Goal: Task Accomplishment & Management: Complete application form

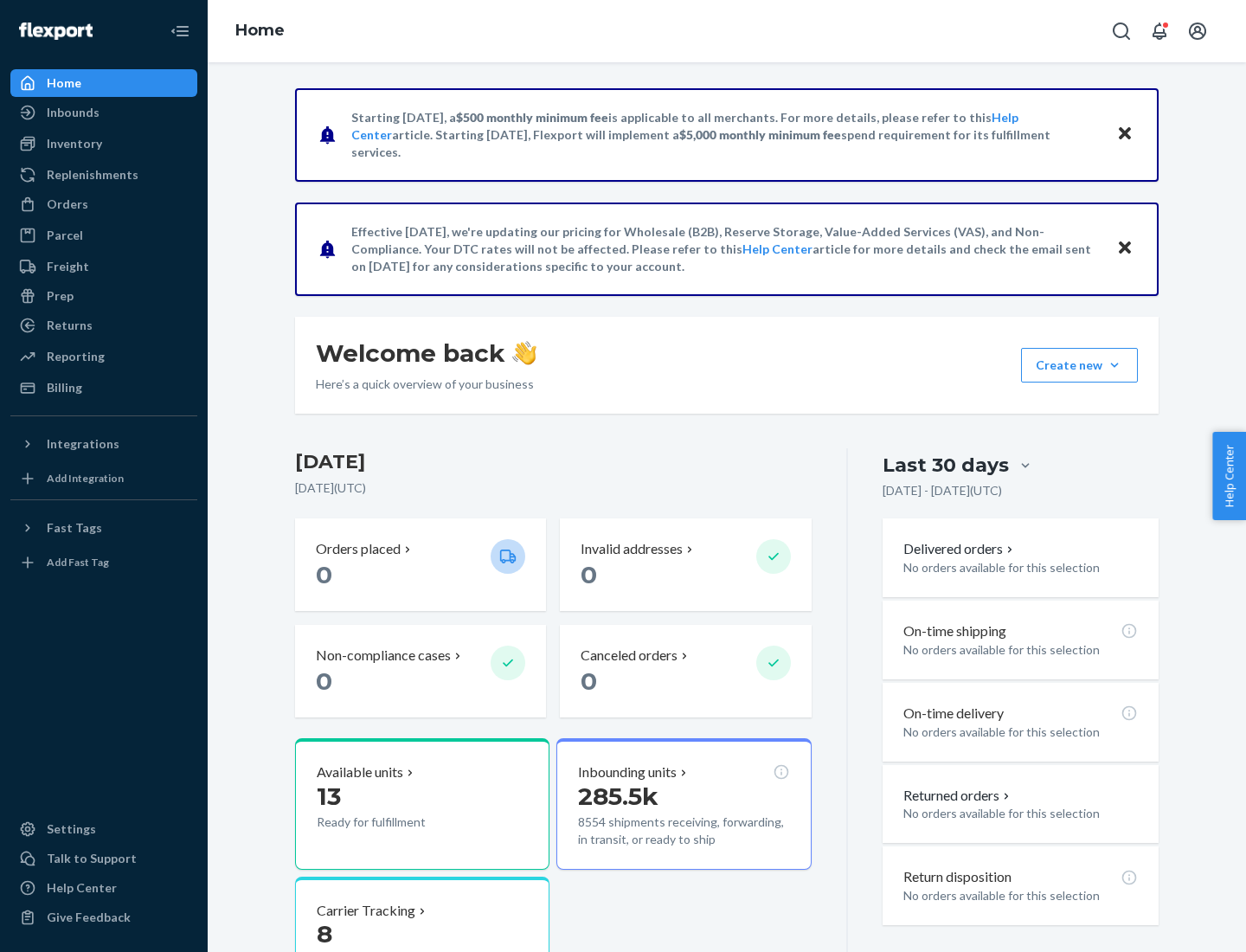
click at [1115, 365] on button "Create new Create new inbound Create new order Create new product" at bounding box center [1080, 365] width 117 height 34
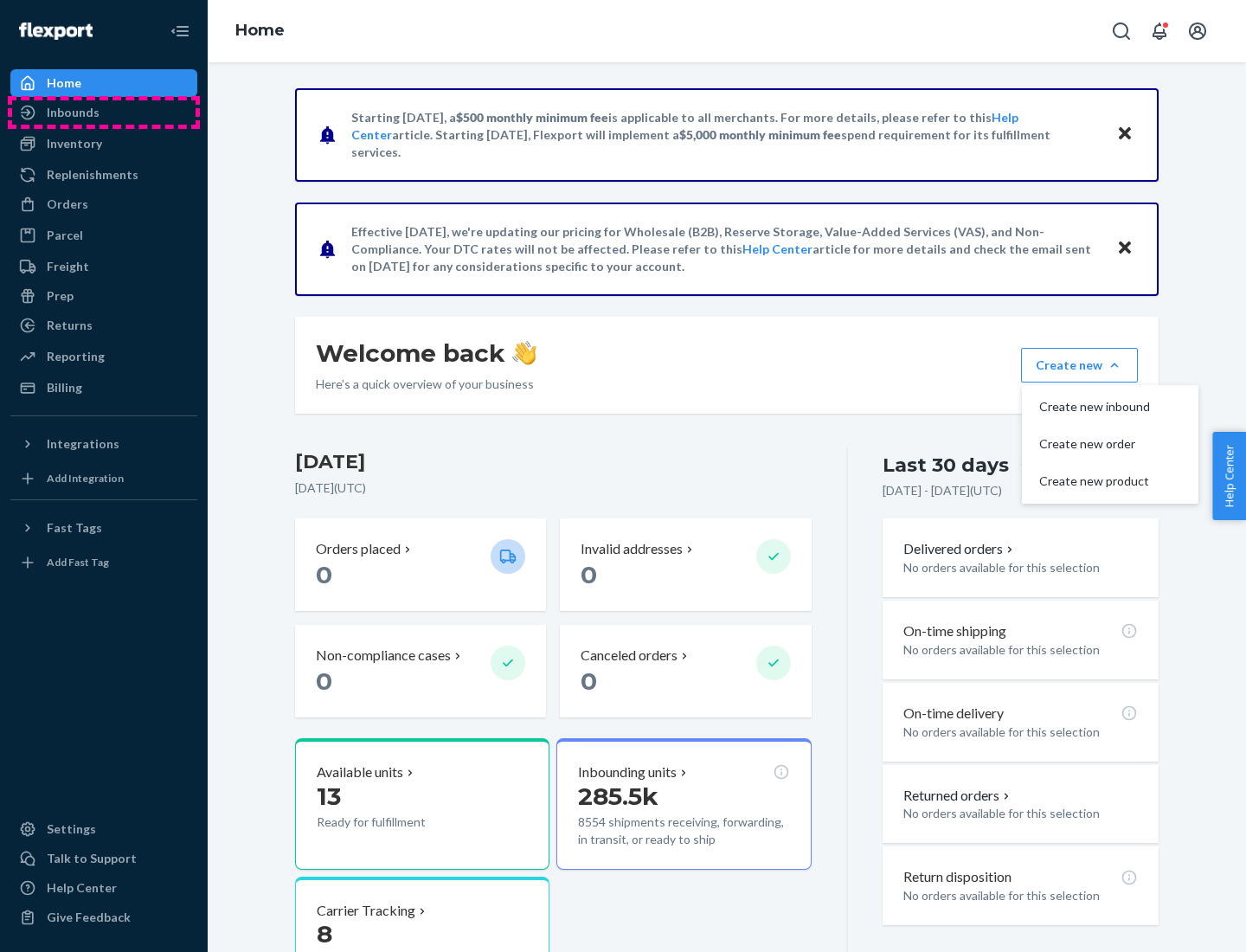
click at [104, 113] on div "Inbounds" at bounding box center [104, 112] width 184 height 24
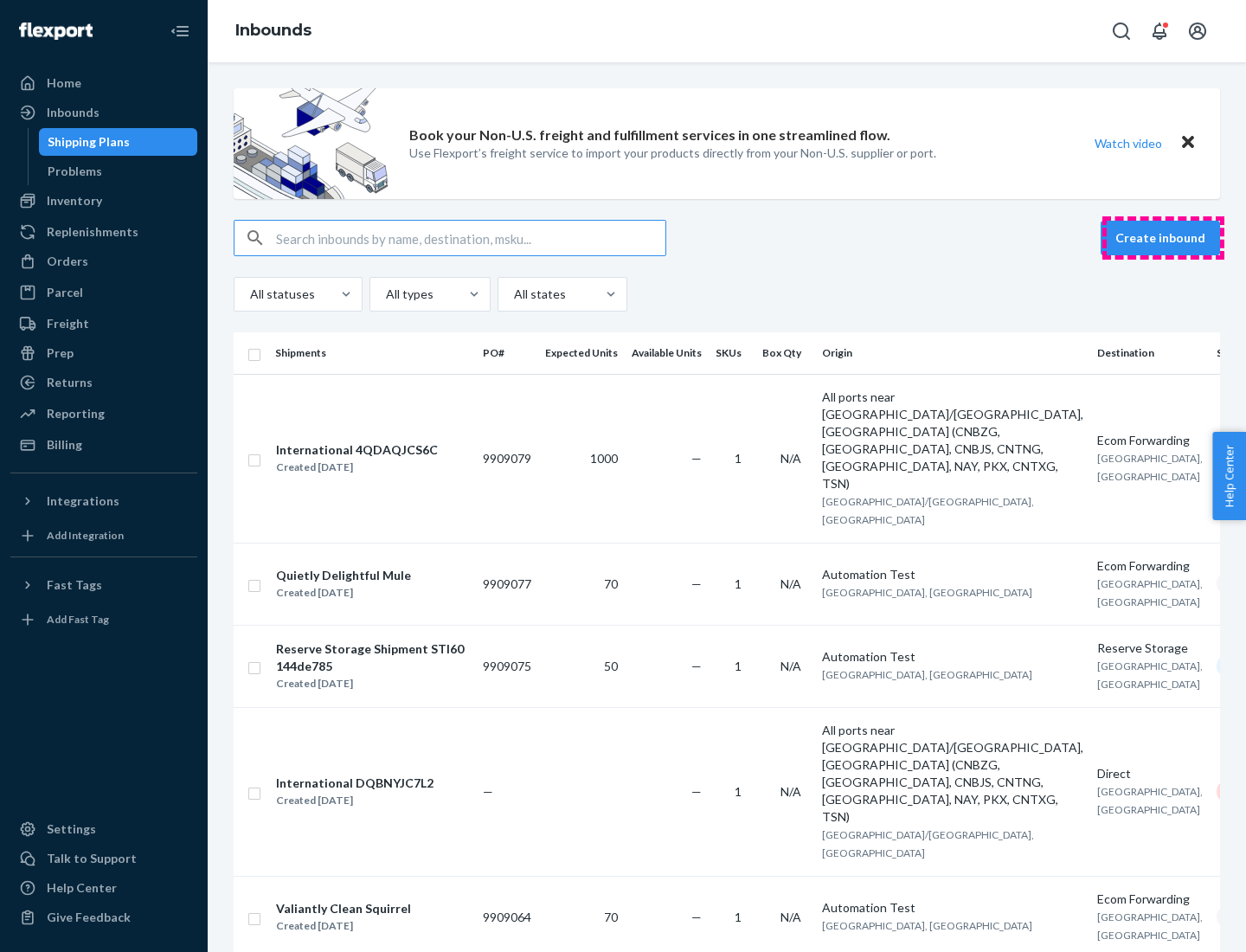
click at [1163, 238] on button "Create inbound" at bounding box center [1160, 238] width 120 height 34
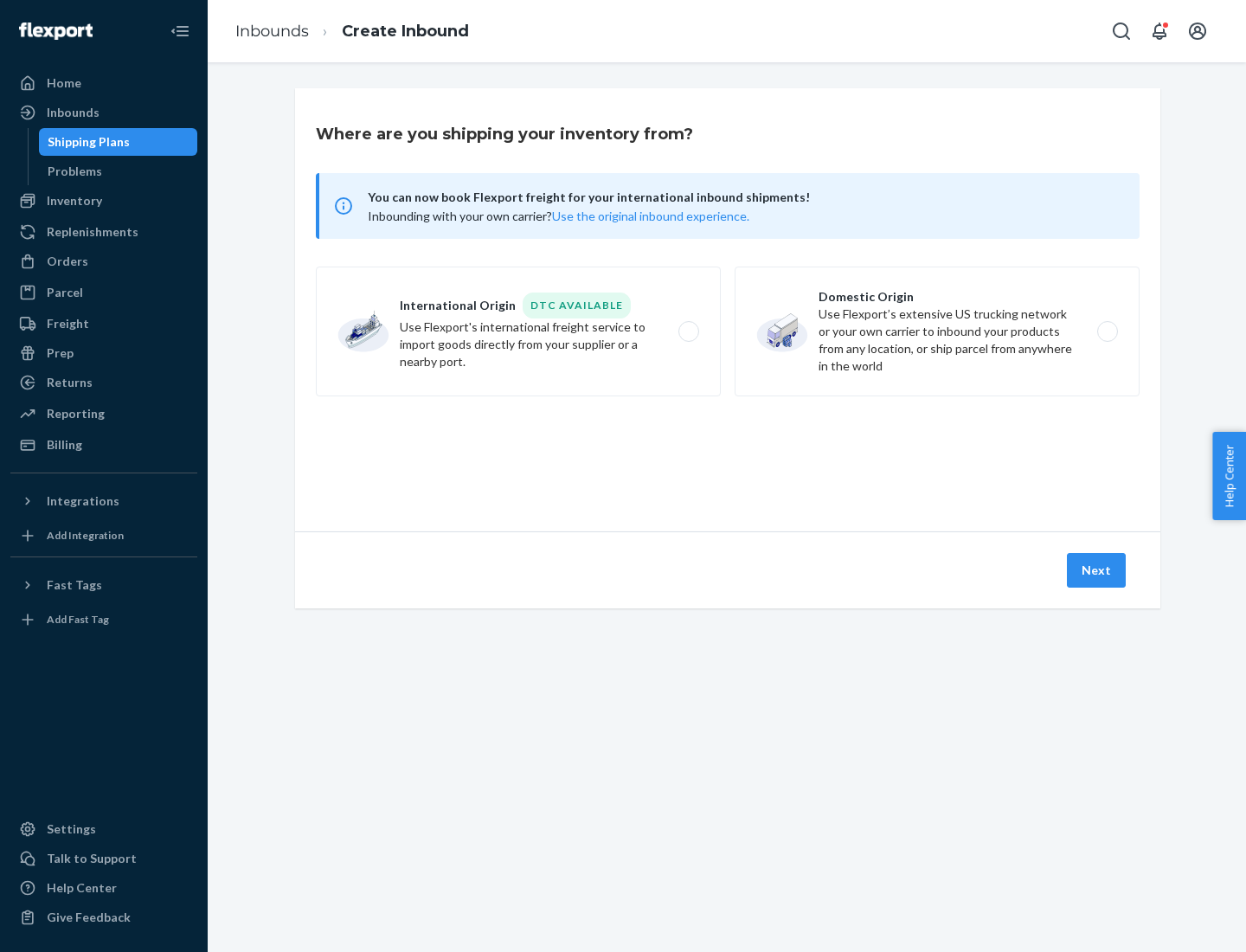
click at [937, 332] on label "Domestic Origin Use Flexport’s extensive US trucking network or your own carrie…" at bounding box center [937, 332] width 405 height 130
click at [1107, 332] on input "Domestic Origin Use Flexport’s extensive US trucking network or your own carrie…" at bounding box center [1113, 332] width 11 height 11
radio input "true"
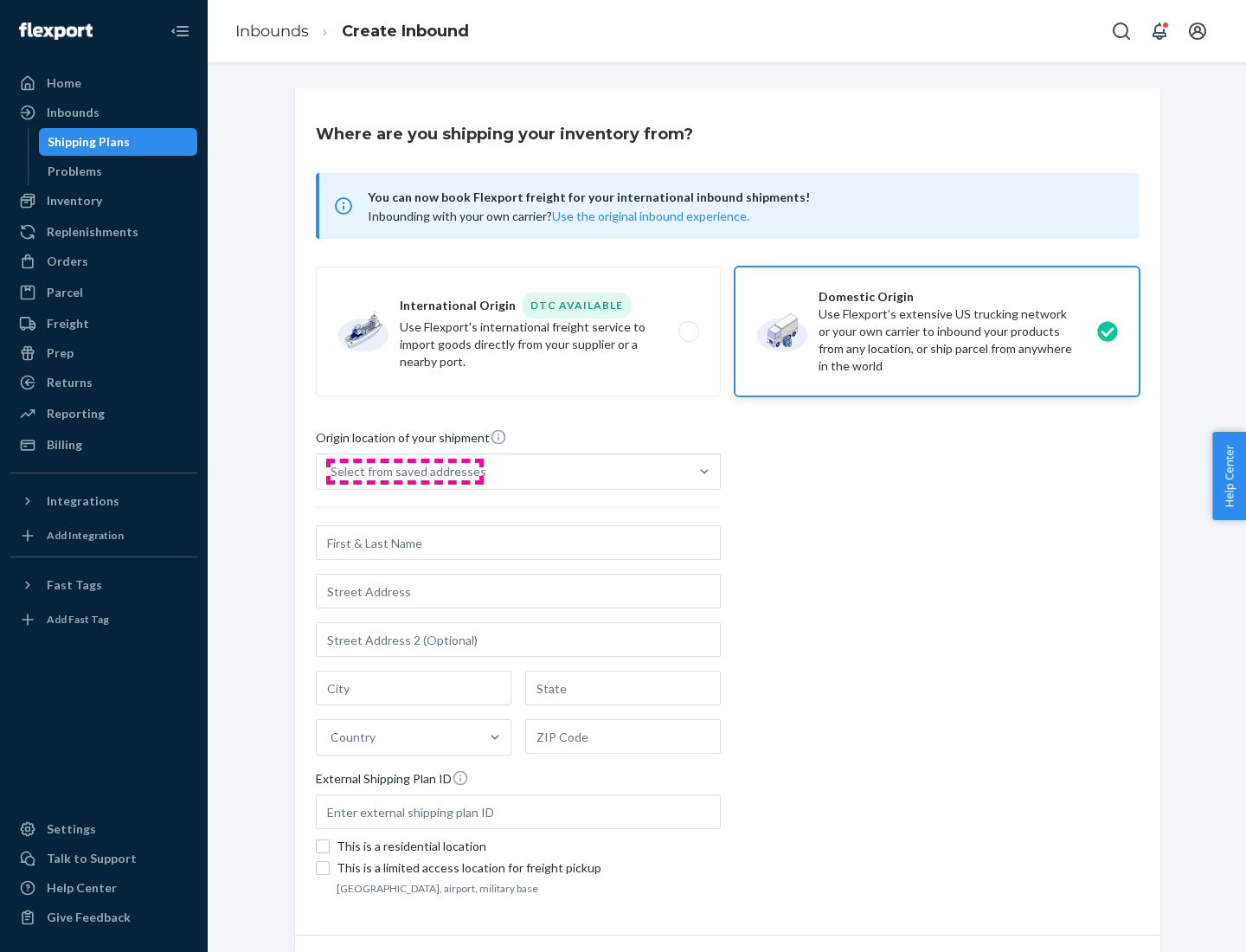
click at [404, 471] on div "Select from saved addresses" at bounding box center [408, 471] width 156 height 17
click at [333, 471] on input "Select from saved addresses" at bounding box center [332, 471] width 2 height 17
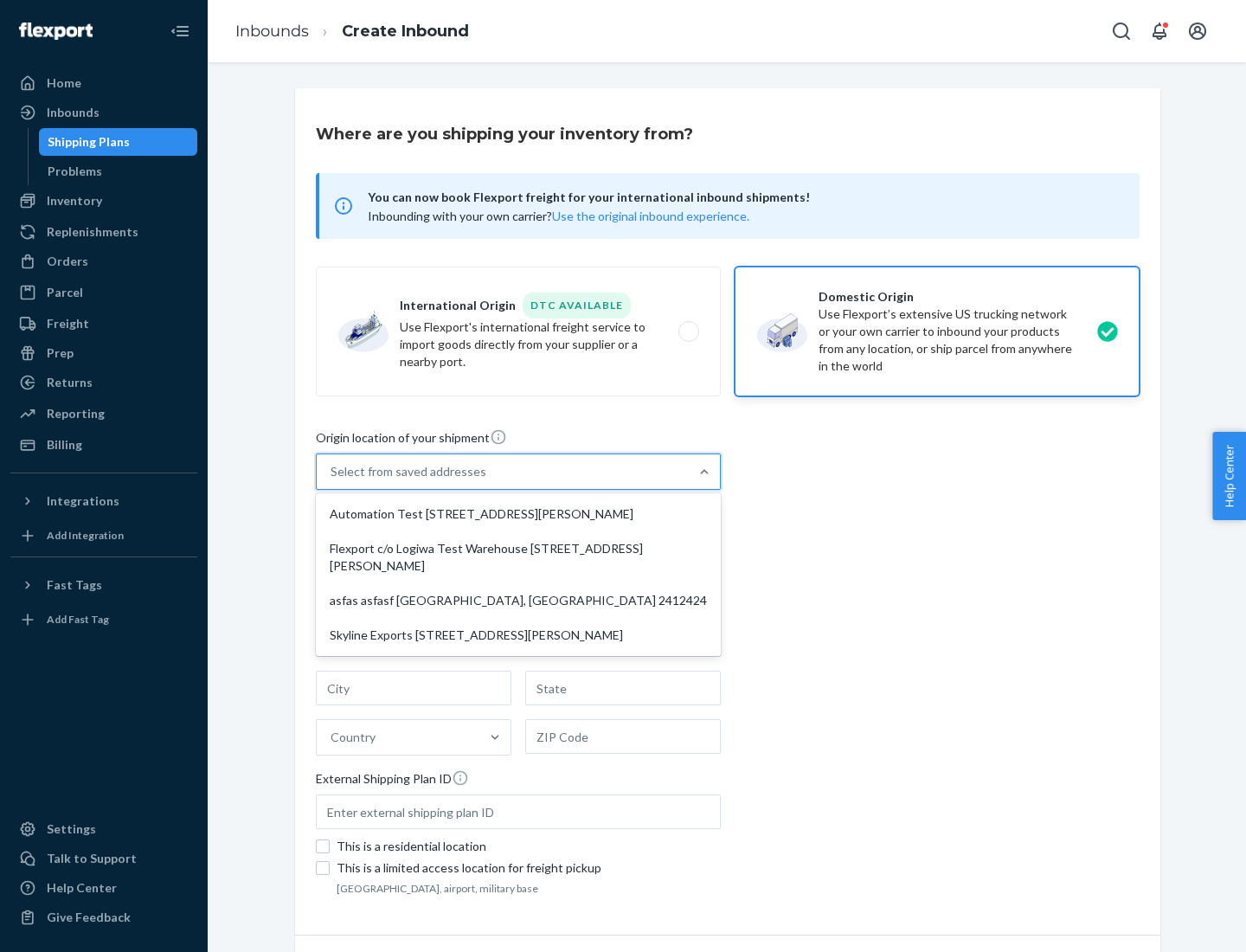
scroll to position [7, 0]
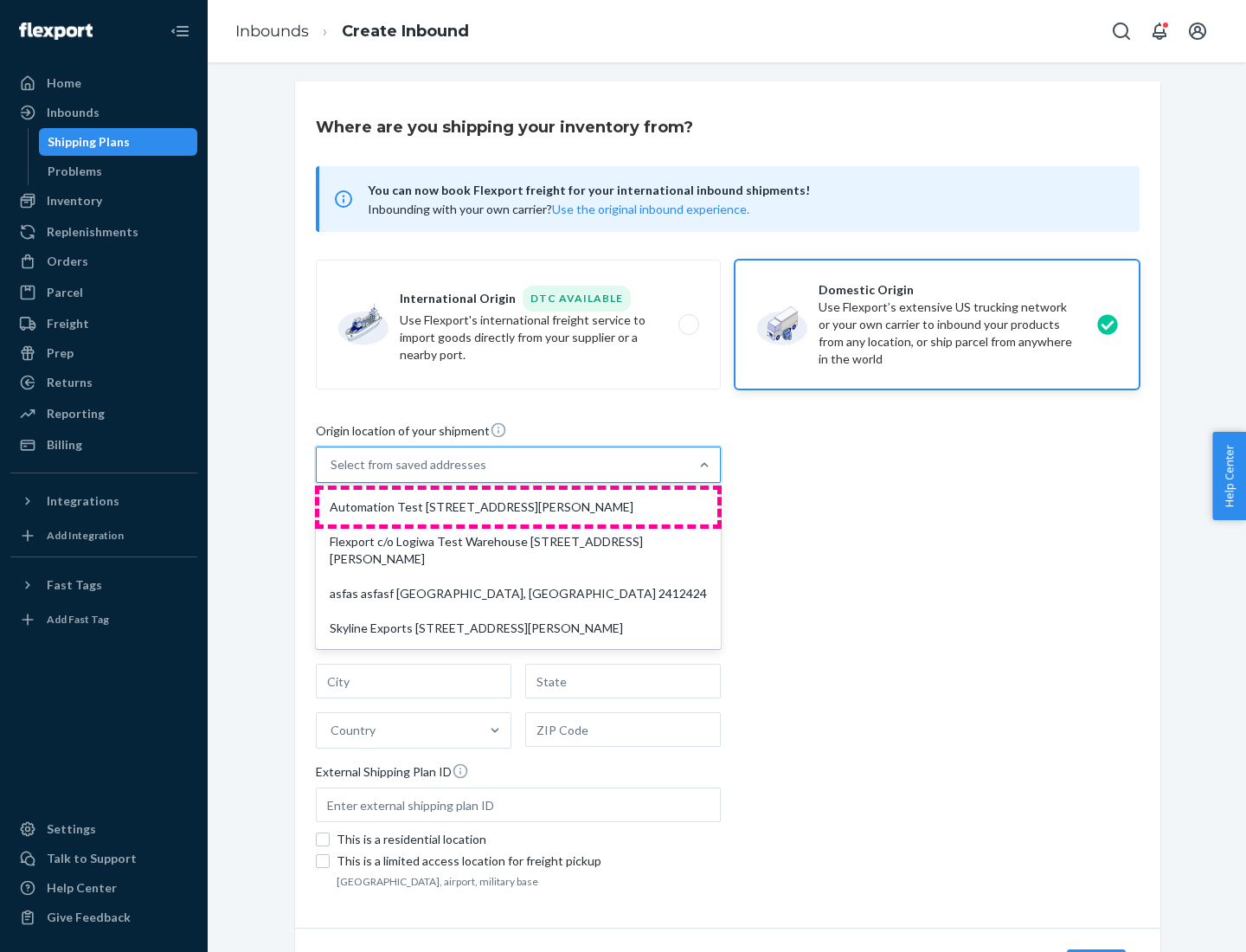
click at [518, 507] on div "Automation Test [STREET_ADDRESS][PERSON_NAME]" at bounding box center [518, 507] width 398 height 34
click at [333, 473] on input "option Automation Test [STREET_ADDRESS][PERSON_NAME] focused, 1 of 4. 4 results…" at bounding box center [332, 465] width 2 height 17
type input "Automation Test"
type input "9th Floor"
type input "[GEOGRAPHIC_DATA]"
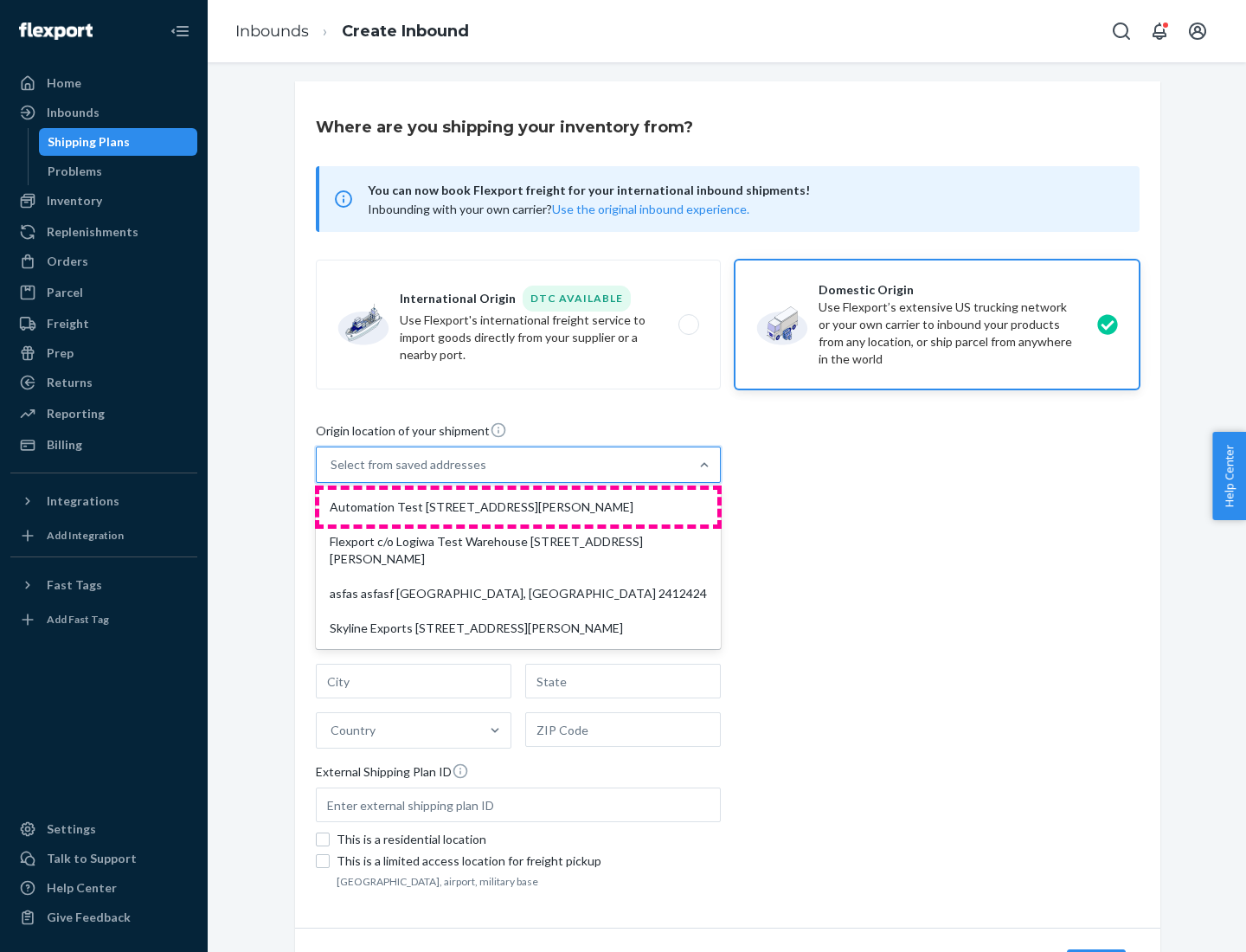
type input "CA"
type input "94104"
type input "[STREET_ADDRESS][PERSON_NAME]"
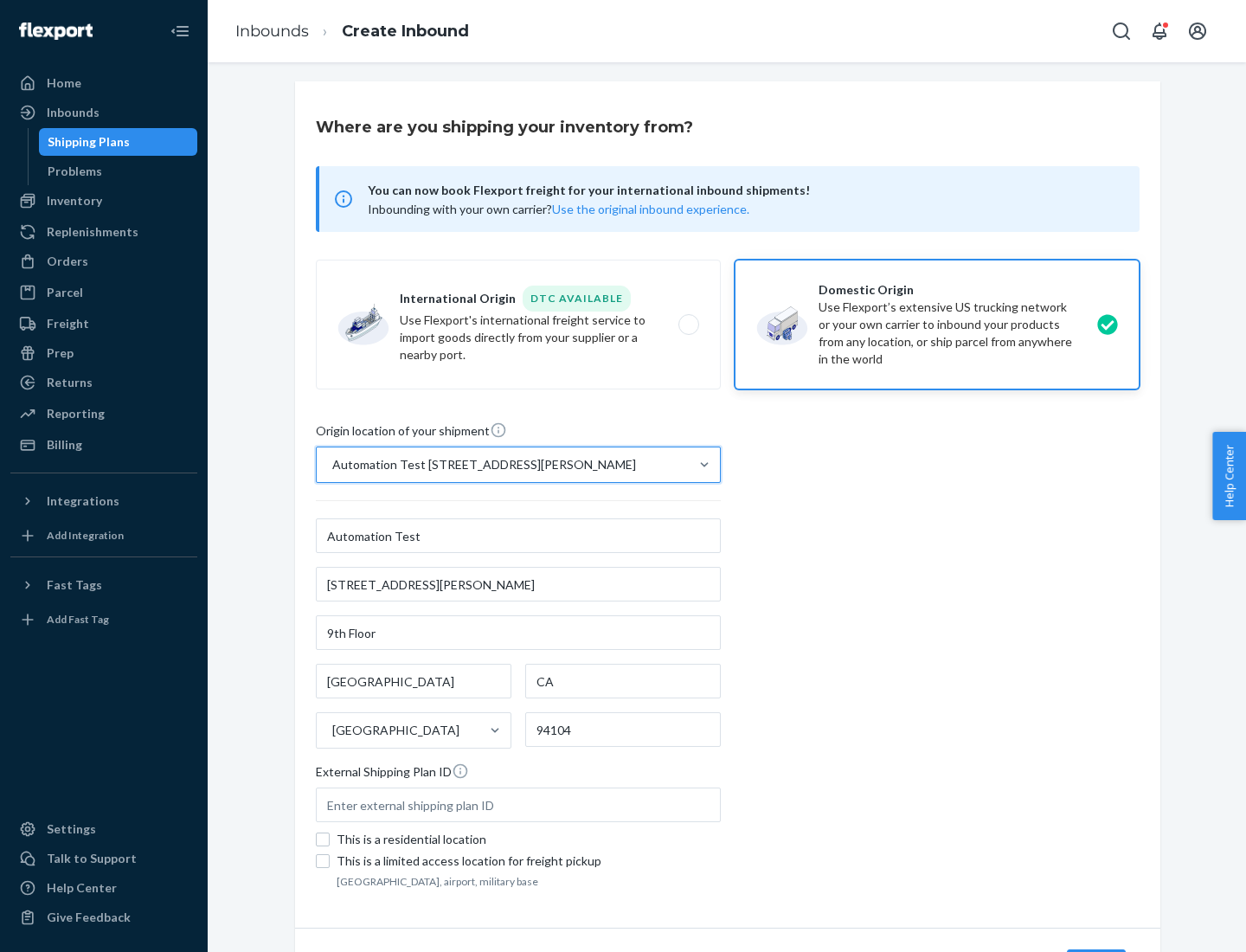
scroll to position [101, 0]
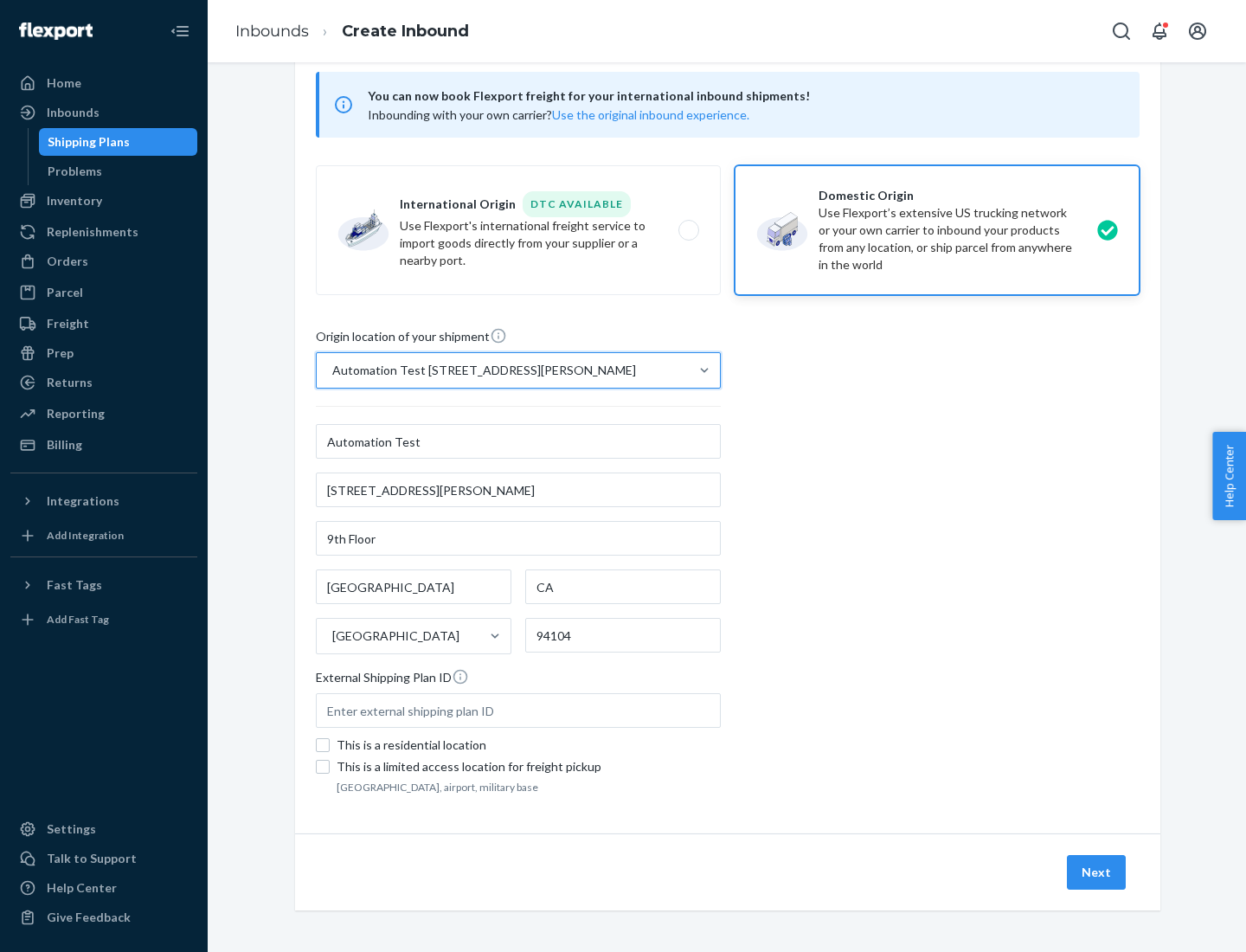
click at [1098, 872] on button "Next" at bounding box center [1097, 872] width 59 height 34
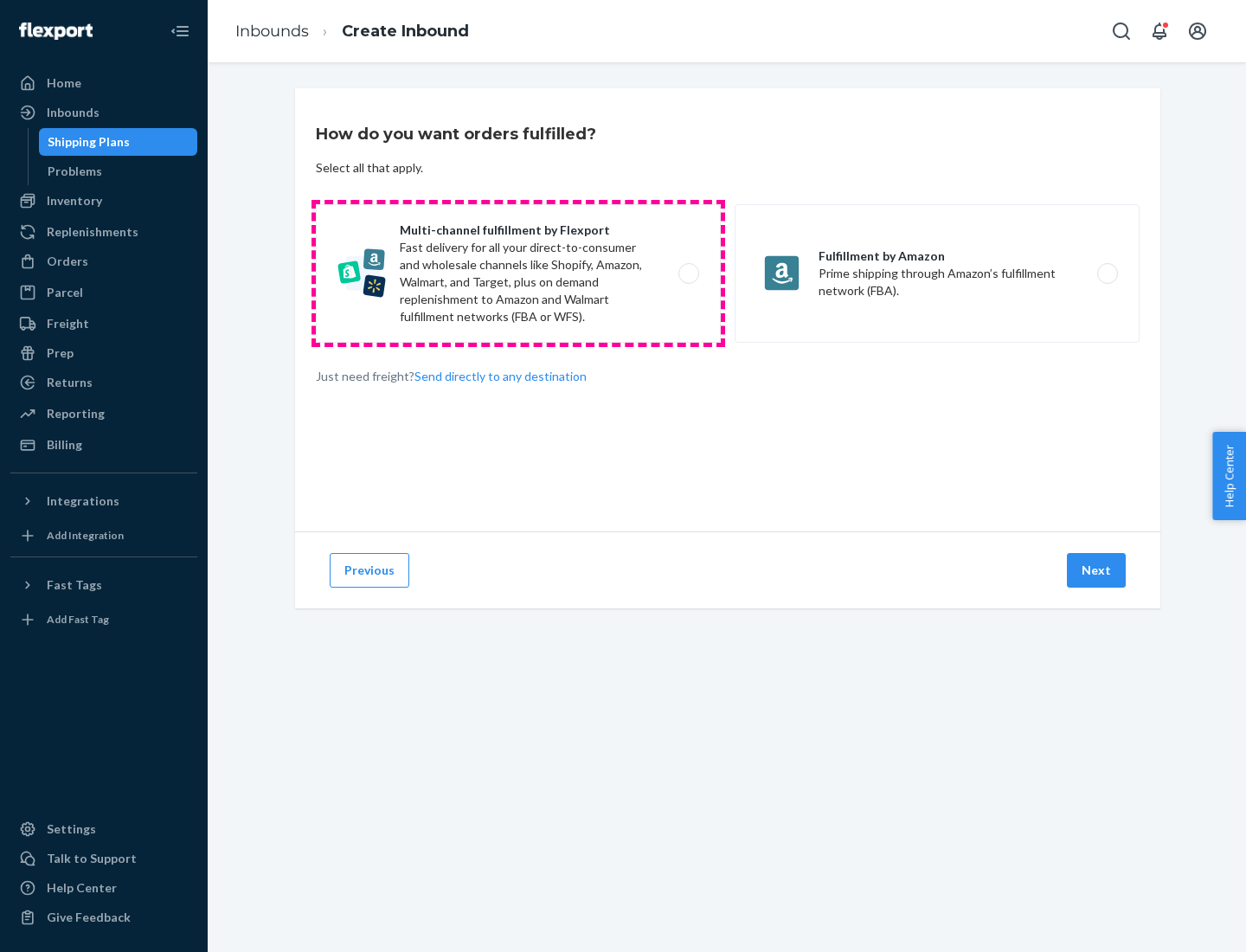
click at [518, 273] on label "Multi-channel fulfillment by Flexport Fast delivery for all your direct-to-cons…" at bounding box center [518, 273] width 405 height 139
click at [689, 273] on input "Multi-channel fulfillment by Flexport Fast delivery for all your direct-to-cons…" at bounding box center [694, 274] width 11 height 11
radio input "true"
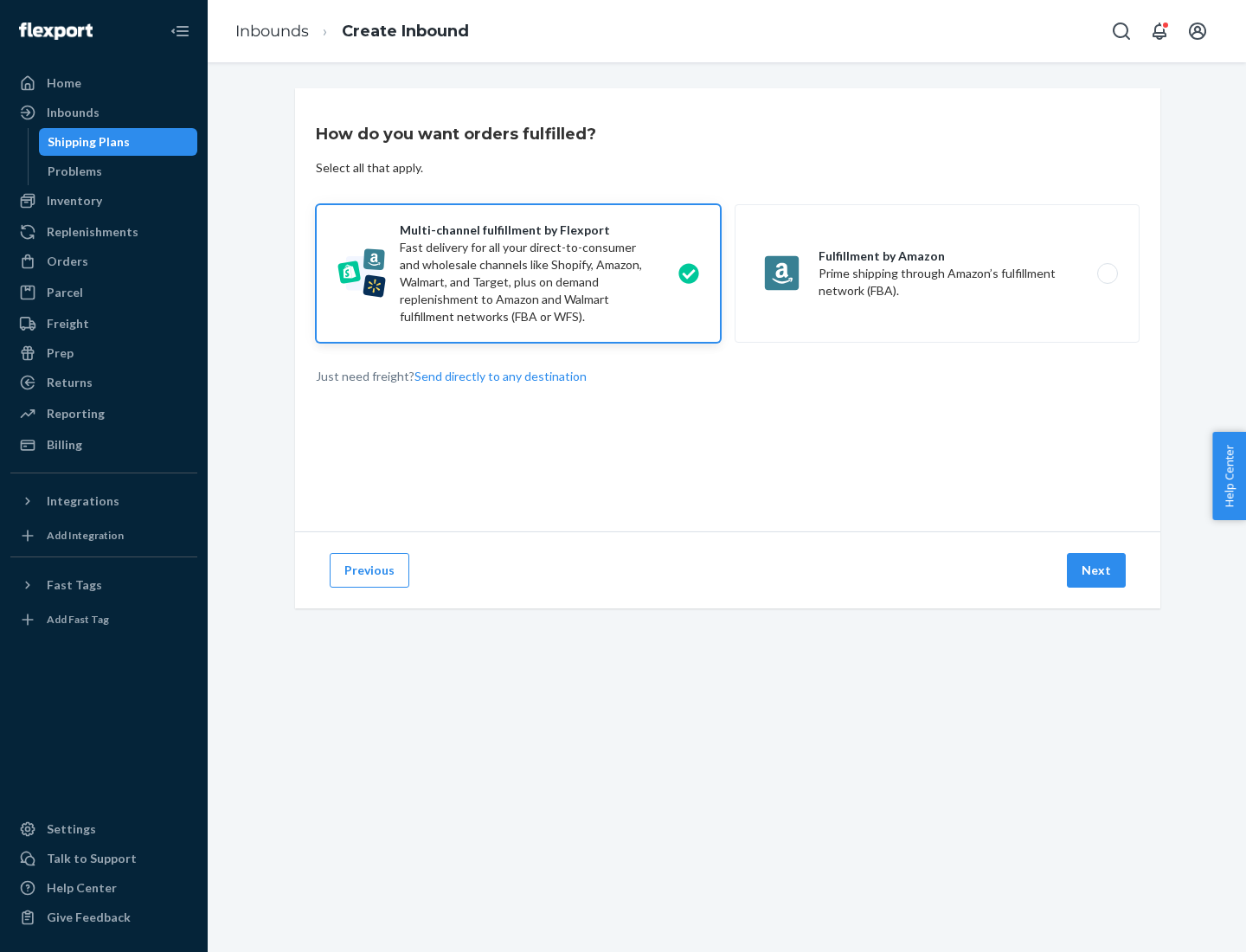
click at [1098, 570] on button "Next" at bounding box center [1097, 570] width 59 height 34
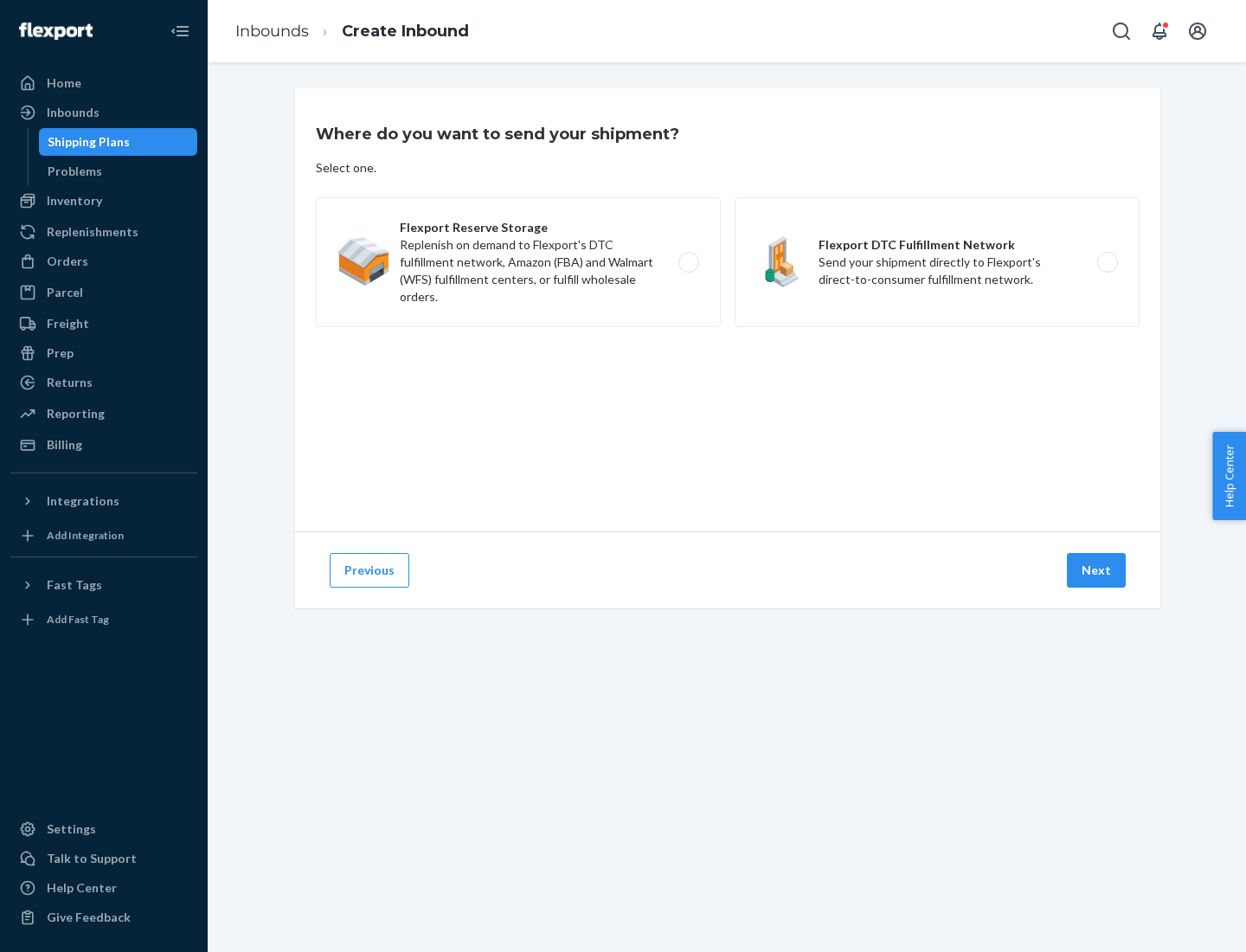
click at [937, 262] on label "Flexport DTC Fulfillment Network Send your shipment directly to Flexport's dire…" at bounding box center [937, 262] width 405 height 130
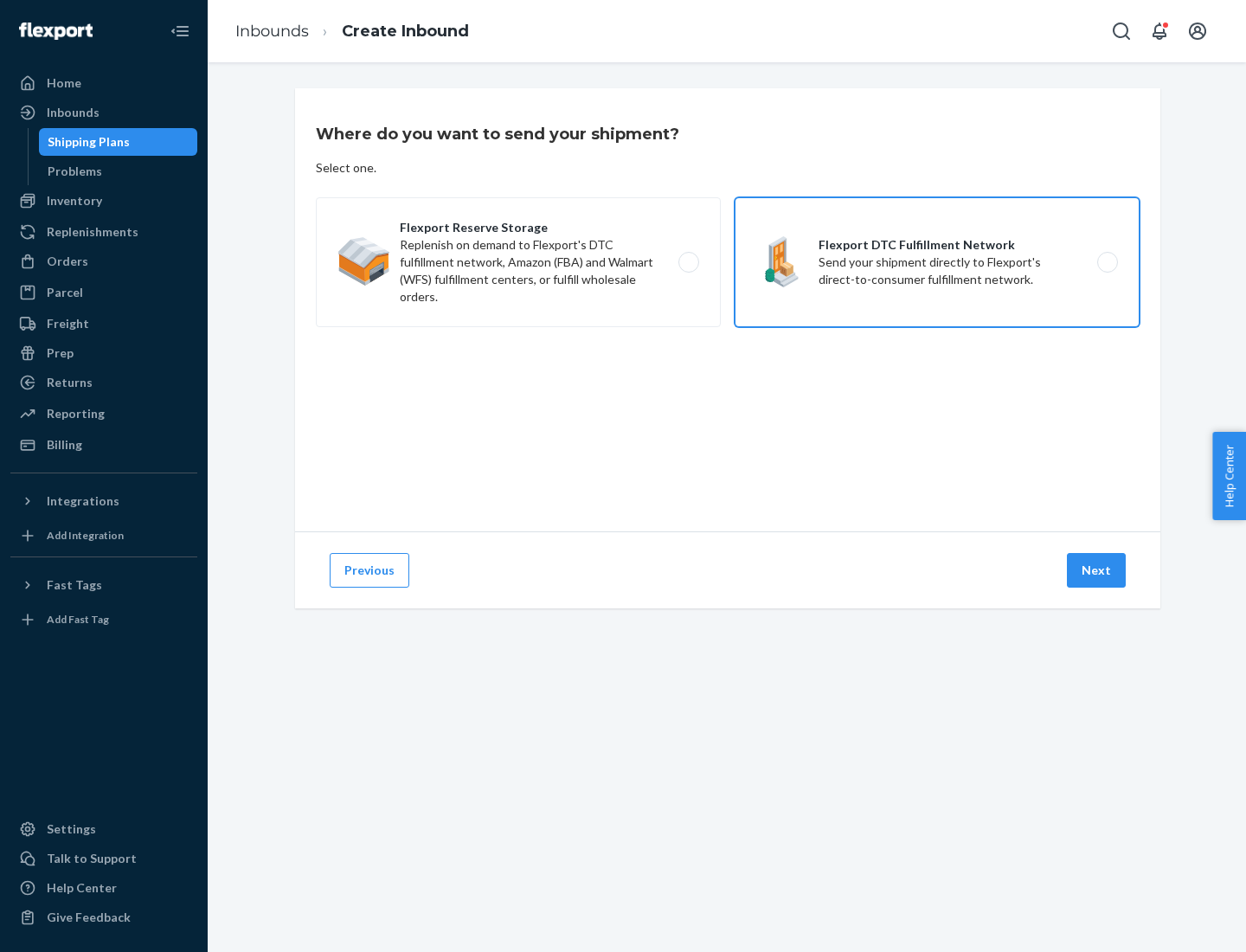
click at [1107, 262] on input "Flexport DTC Fulfillment Network Send your shipment directly to Flexport's dire…" at bounding box center [1113, 263] width 11 height 11
radio input "true"
click at [1098, 570] on button "Next" at bounding box center [1097, 570] width 59 height 34
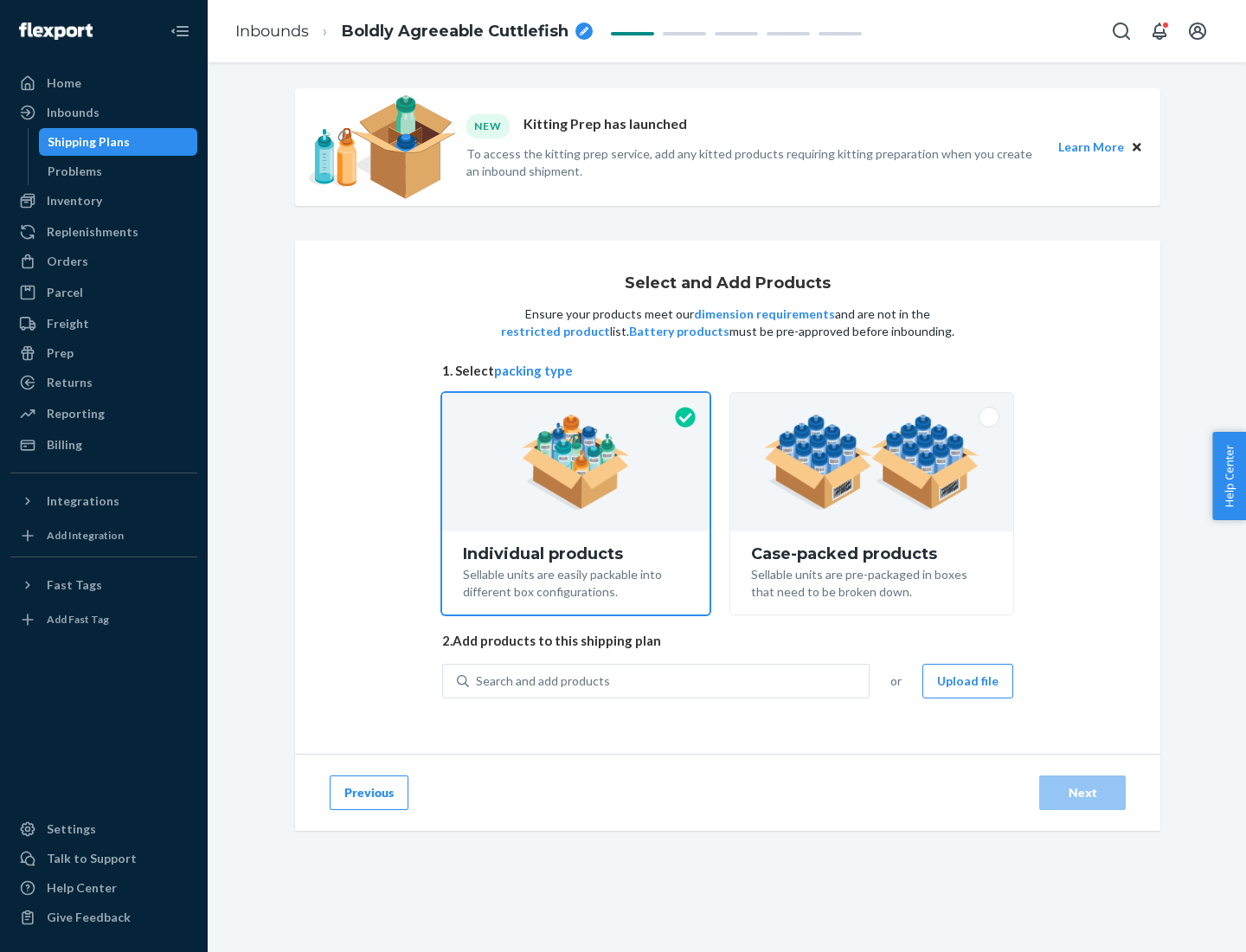
click at [872, 462] on img at bounding box center [871, 463] width 215 height 96
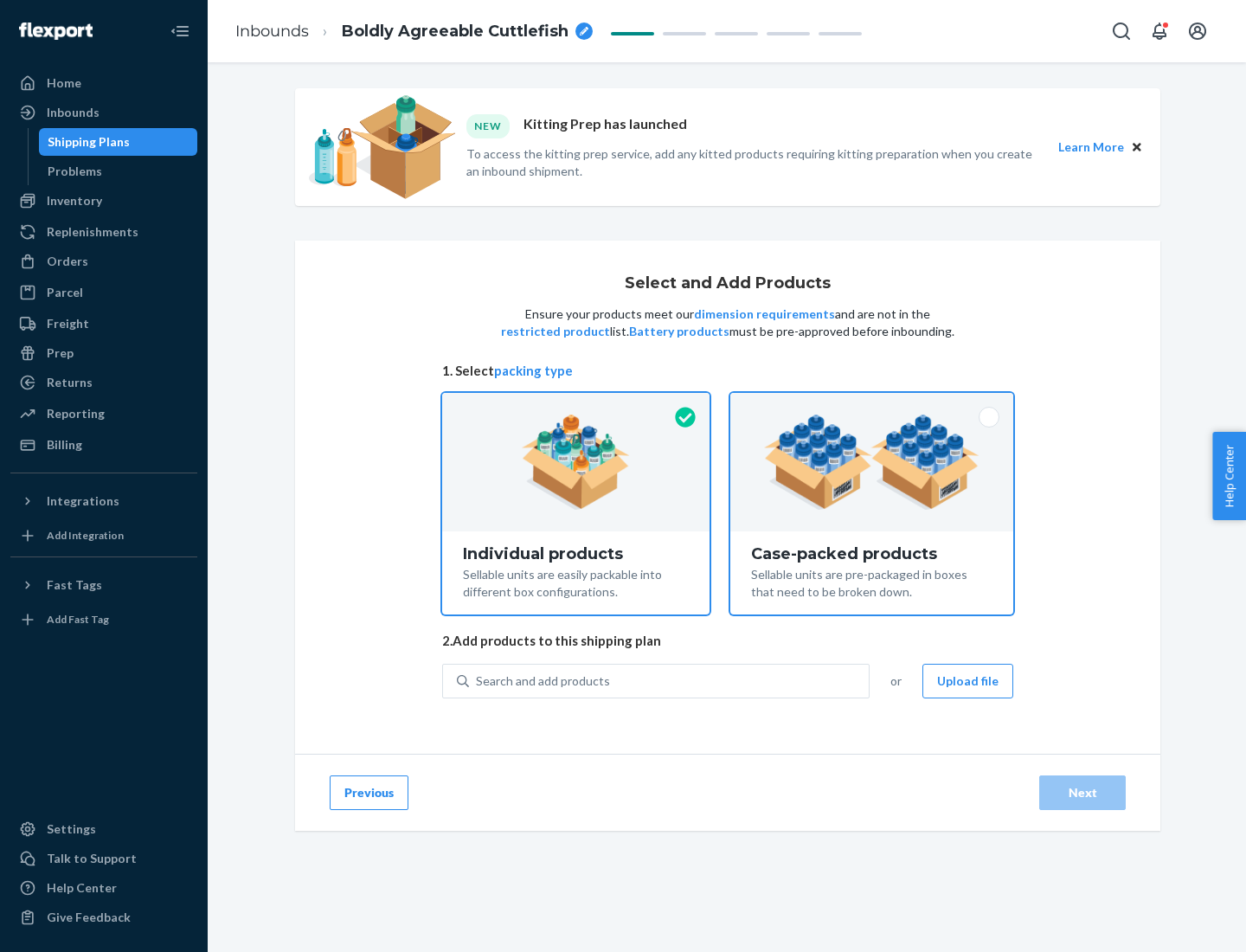
click at [872, 404] on input "Case-packed products Sellable units are pre-packaged in boxes that need to be b…" at bounding box center [872, 399] width 11 height 11
radio input "true"
radio input "false"
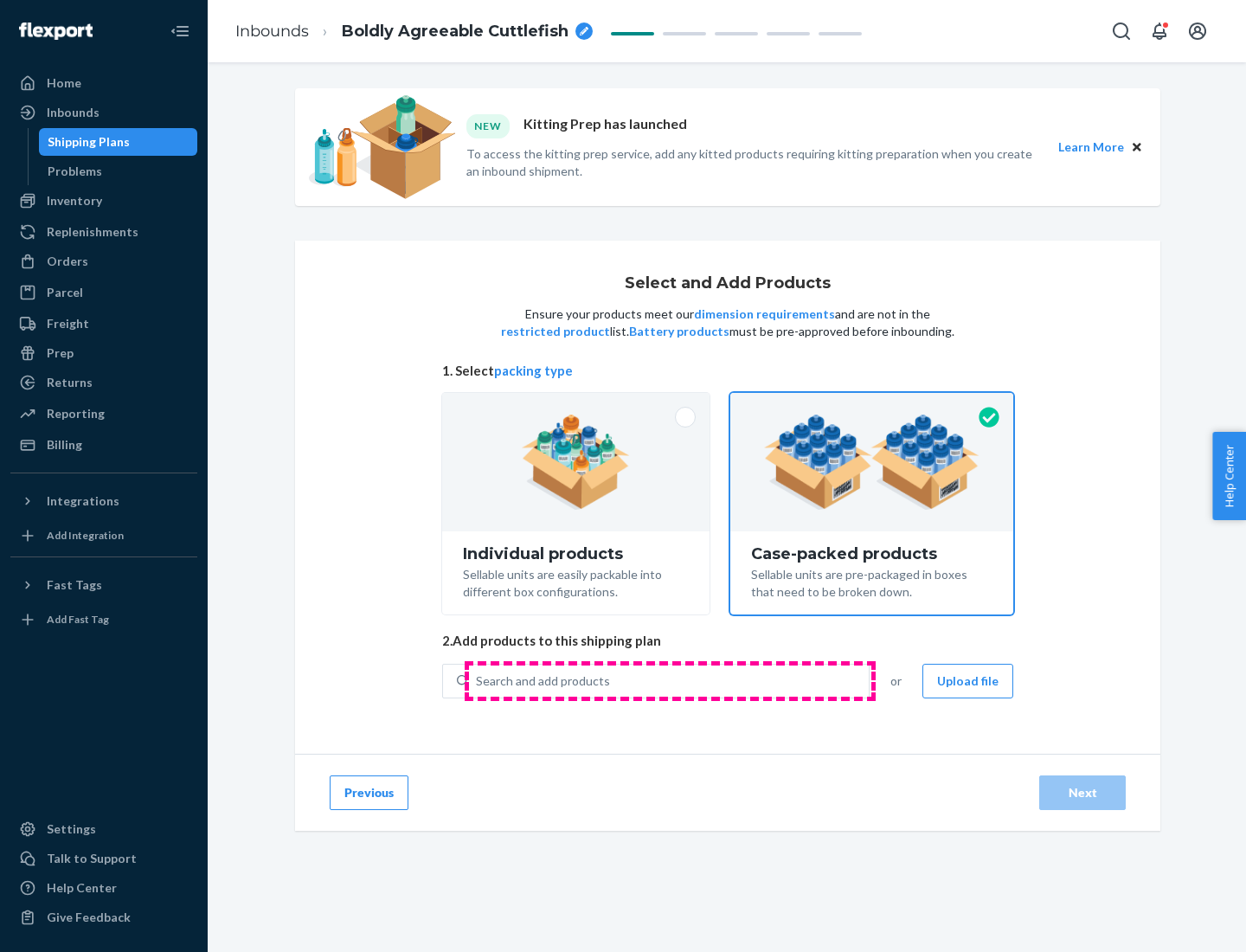
click at [670, 680] on div "Search and add products" at bounding box center [669, 681] width 400 height 32
click at [478, 680] on input "Search and add products" at bounding box center [477, 681] width 2 height 17
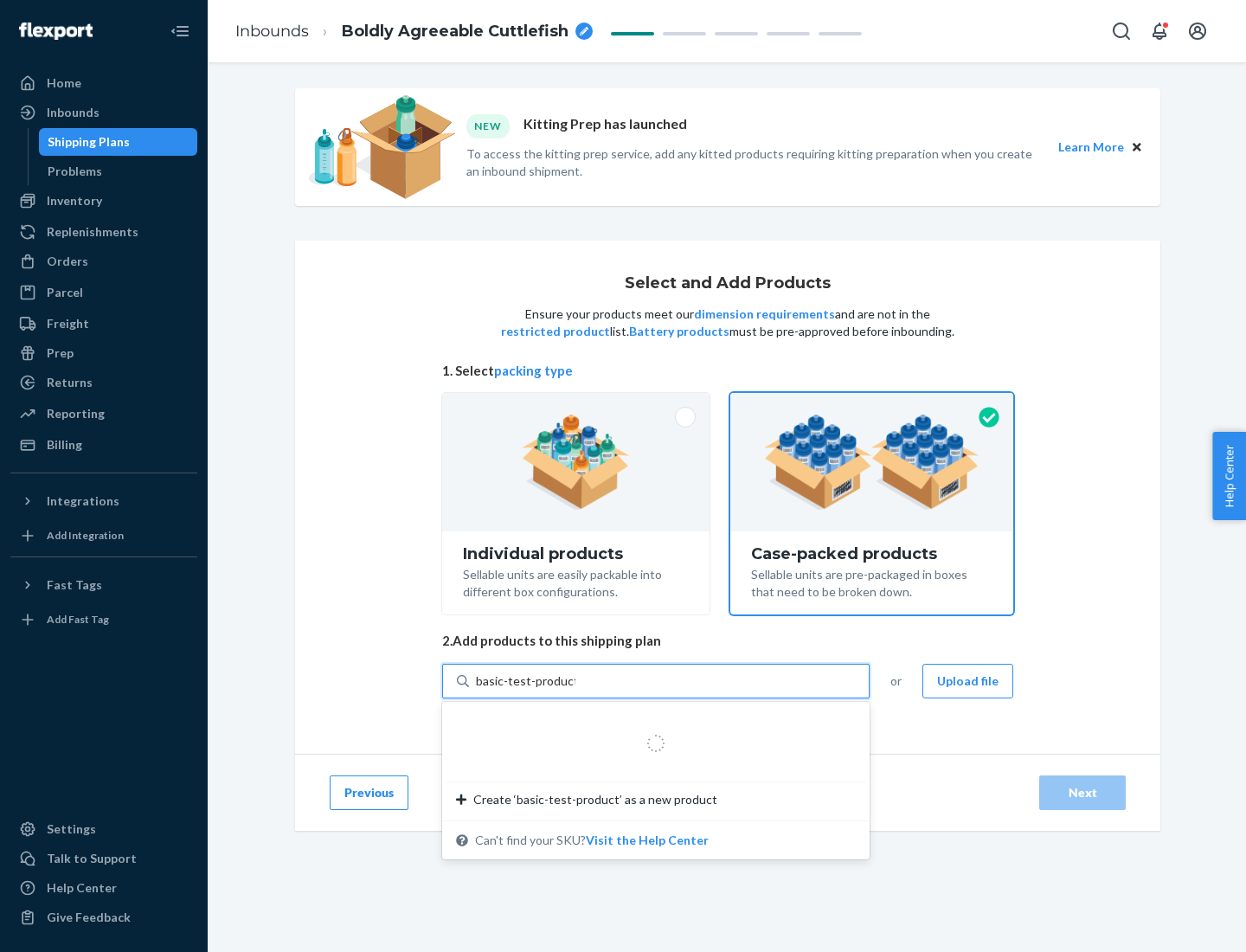
type input "basic-test-product-1"
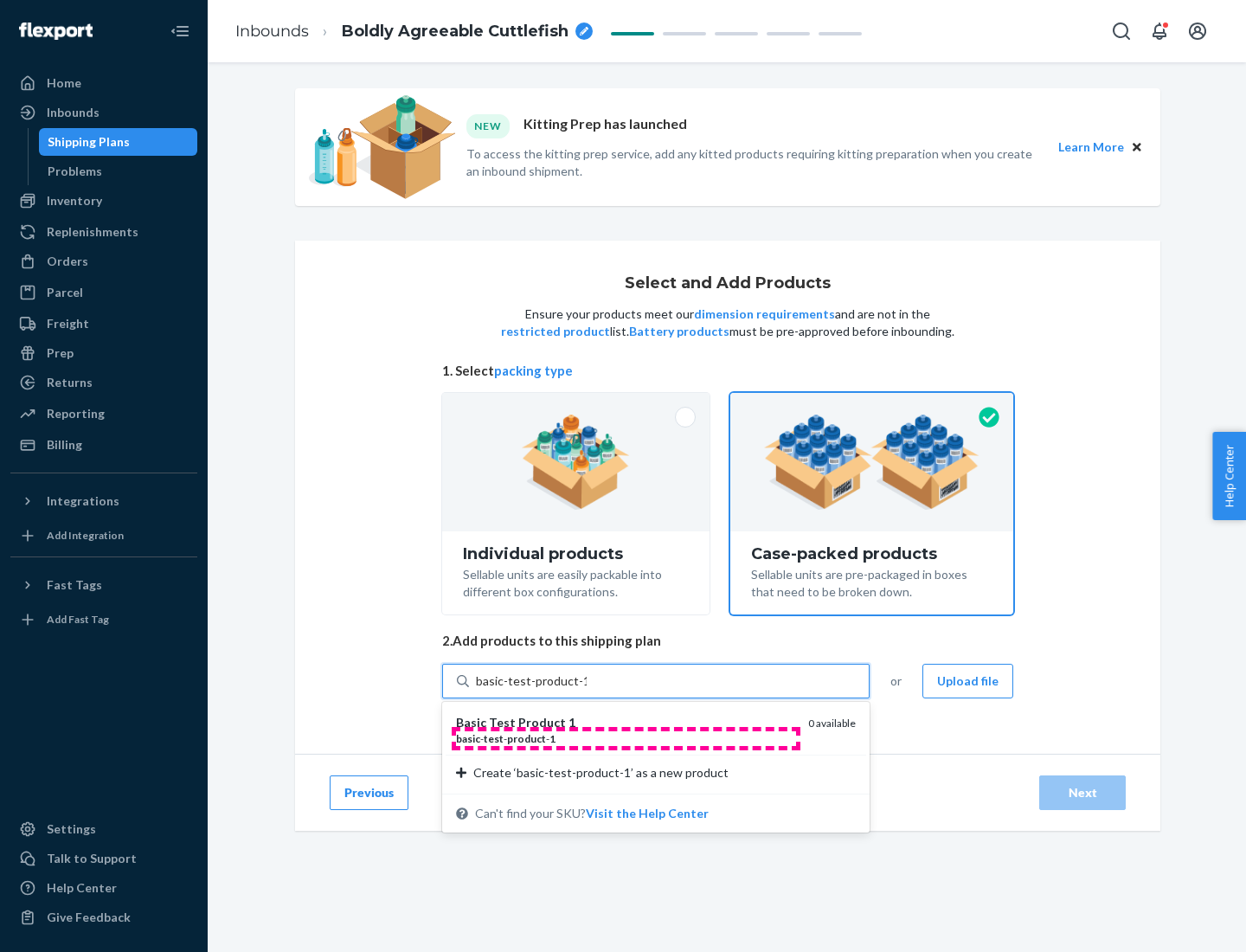
click at [625, 738] on div "basic - test - product - 1" at bounding box center [625, 738] width 339 height 14
click at [587, 689] on input "basic-test-product-1" at bounding box center [532, 681] width 111 height 17
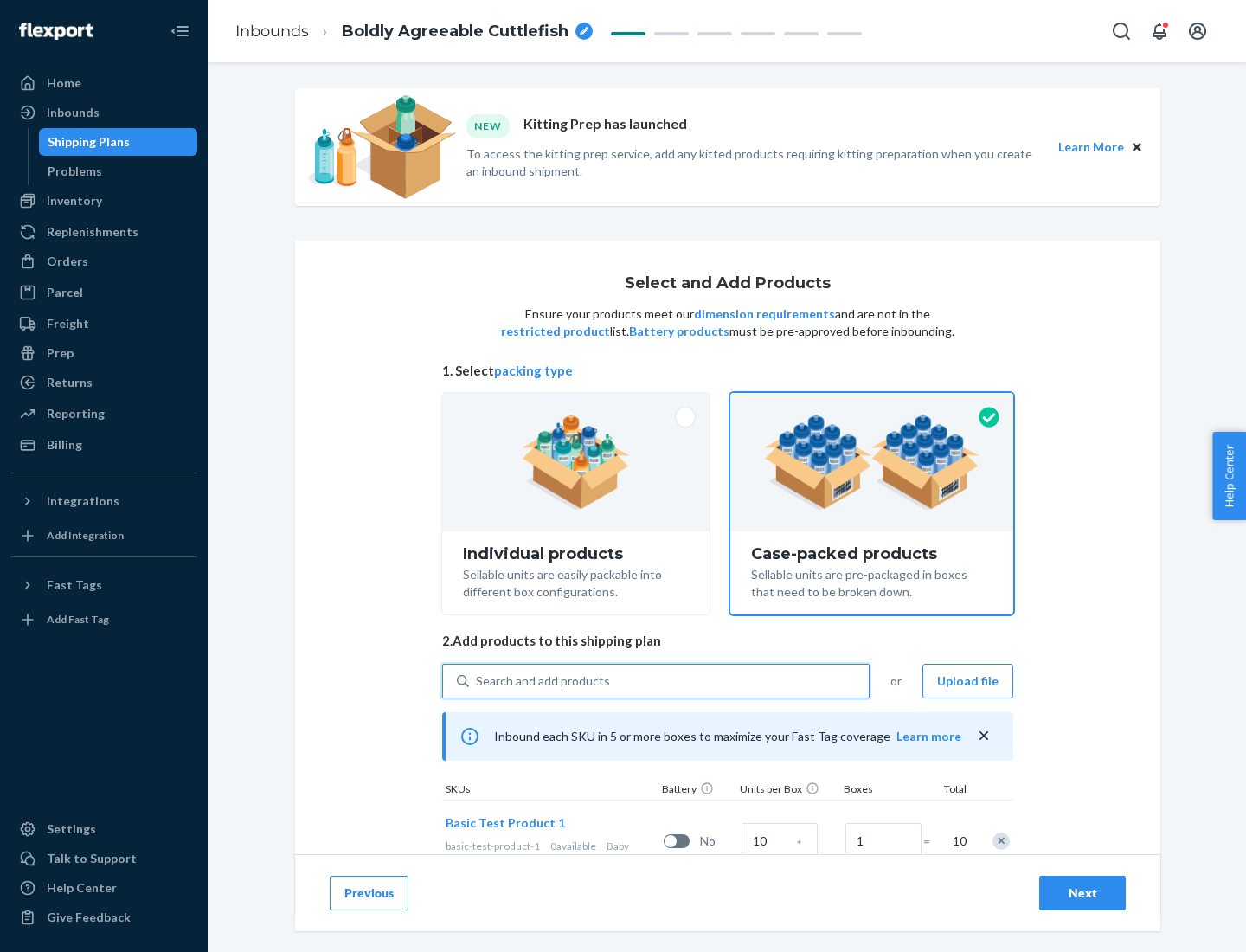
scroll to position [62, 0]
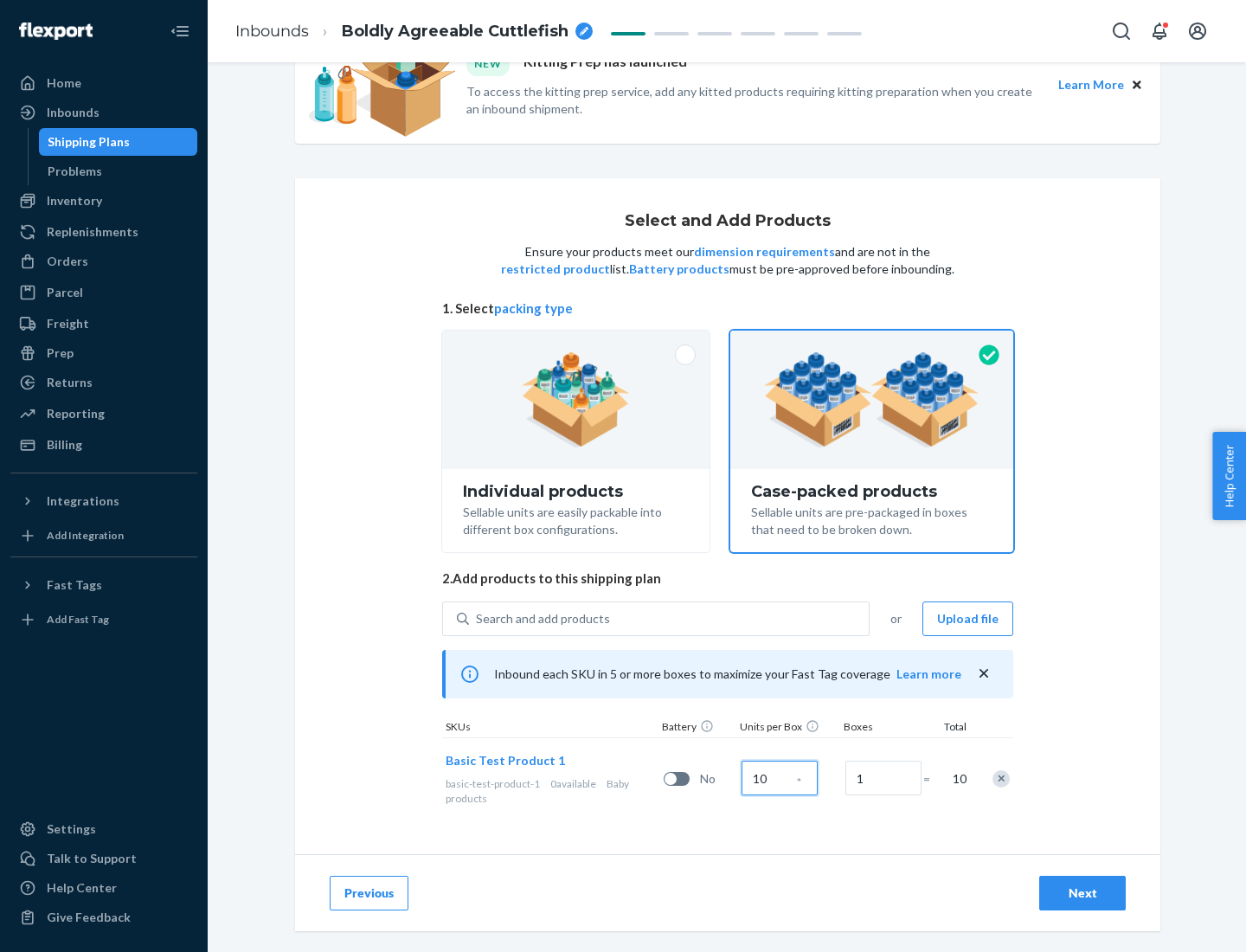
type input "10"
type input "7"
click at [1082, 893] on div "Next" at bounding box center [1082, 893] width 57 height 17
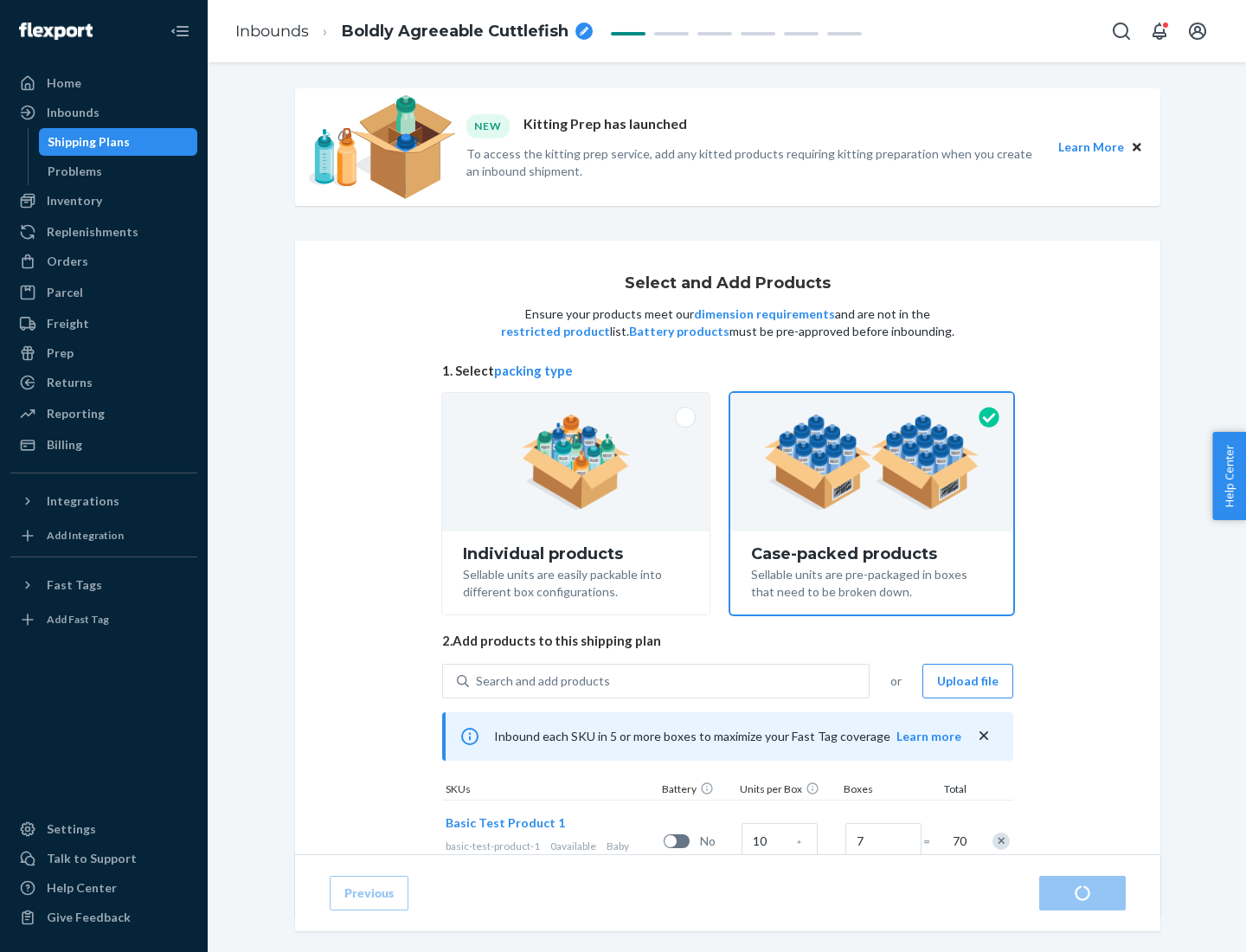
radio input "true"
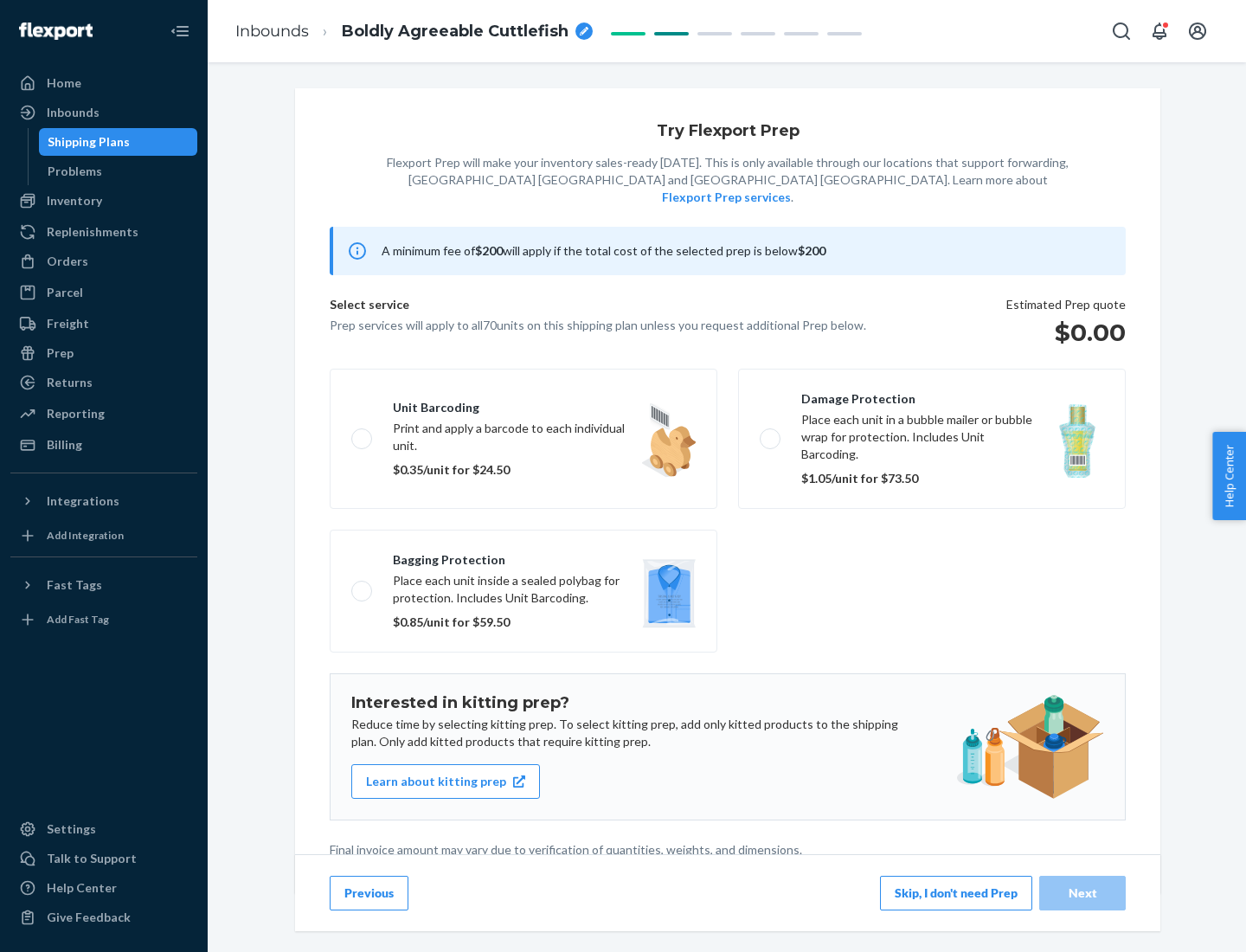
scroll to position [5, 0]
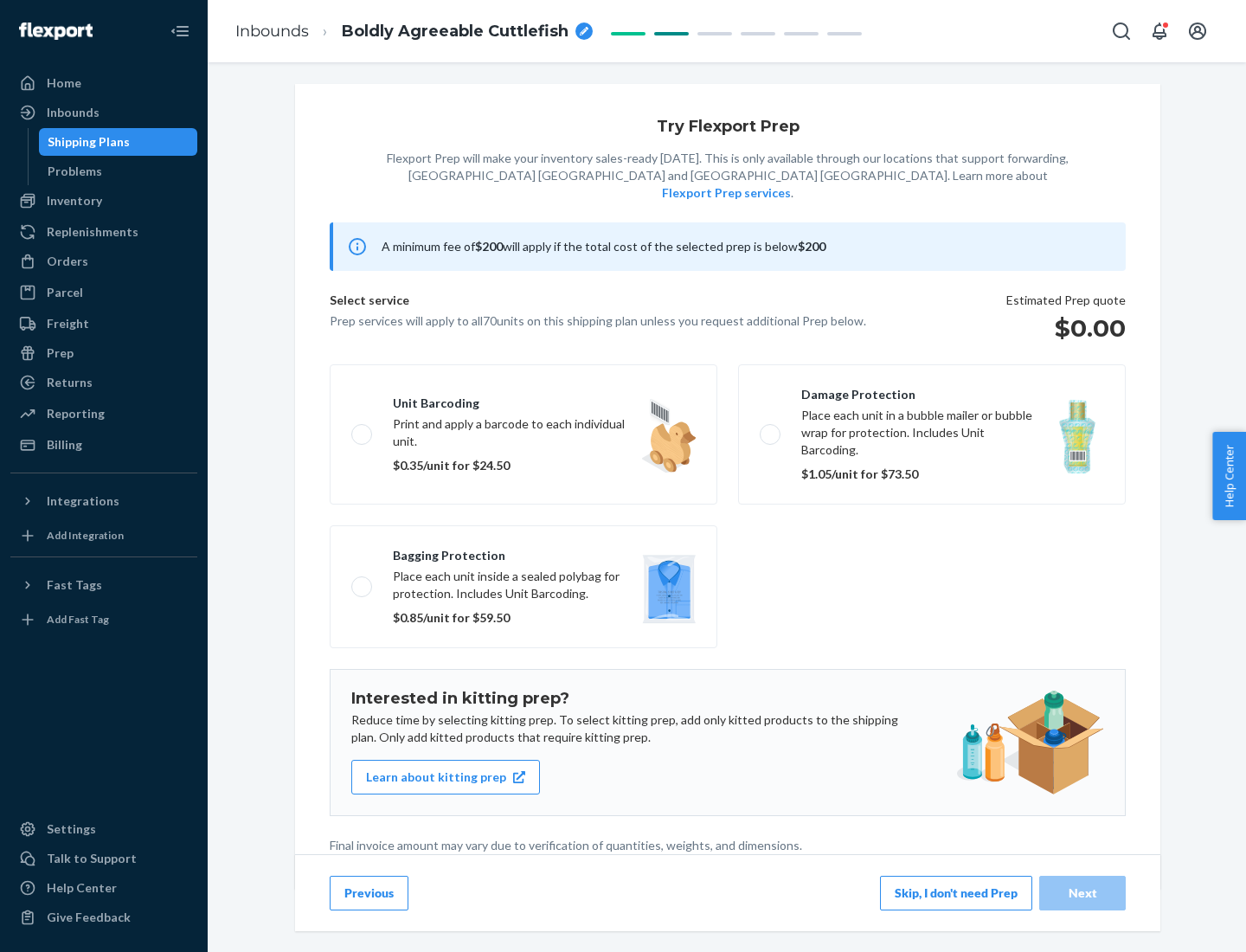
click at [524, 552] on label "Bagging protection Place each unit inside a sealed polybag for protection. Incl…" at bounding box center [523, 586] width 387 height 123
click at [362, 580] on input "Bagging protection Place each unit inside a sealed polybag for protection. Incl…" at bounding box center [357, 586] width 11 height 11
checkbox input "true"
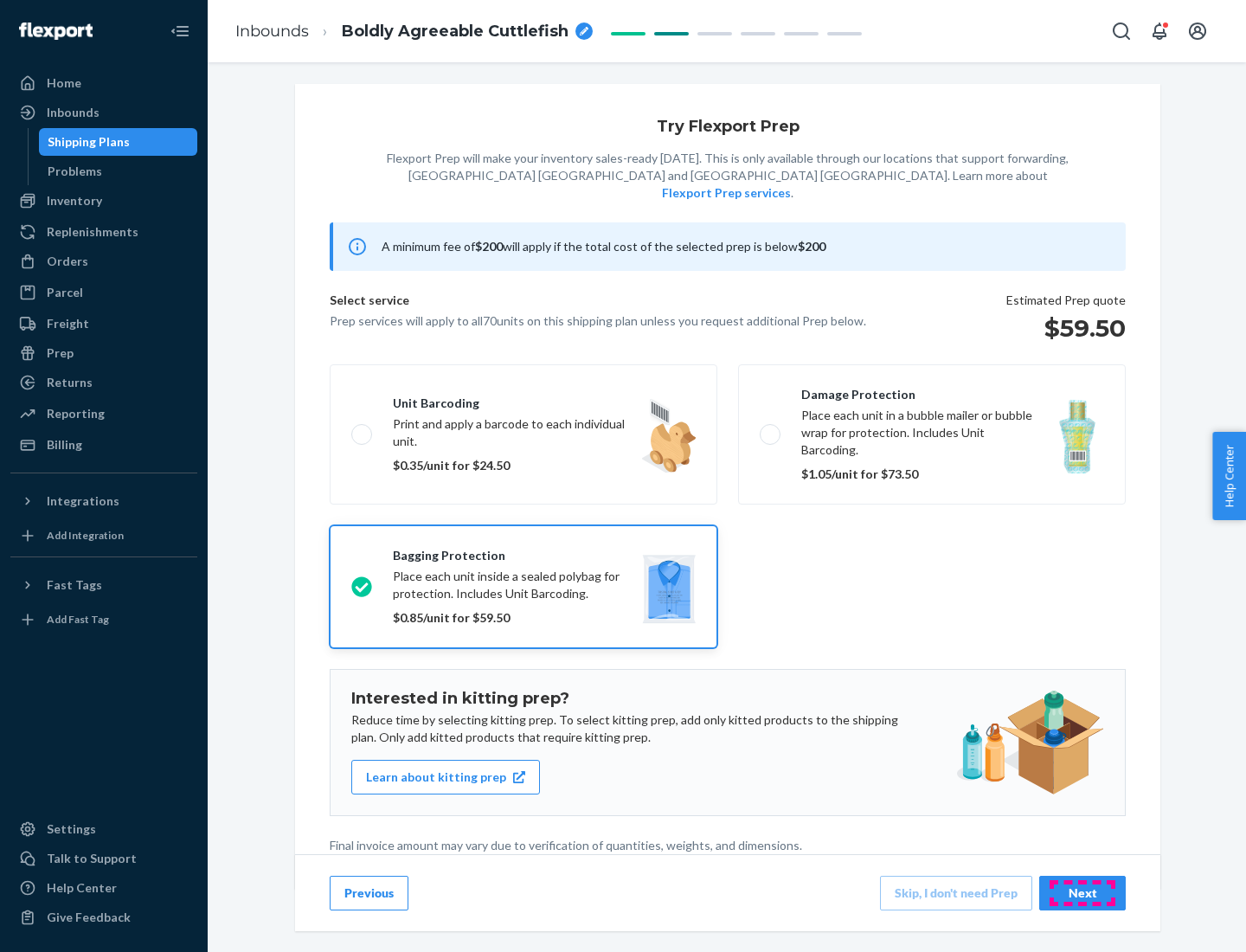
click at [1082, 892] on div "Next" at bounding box center [1082, 893] width 57 height 17
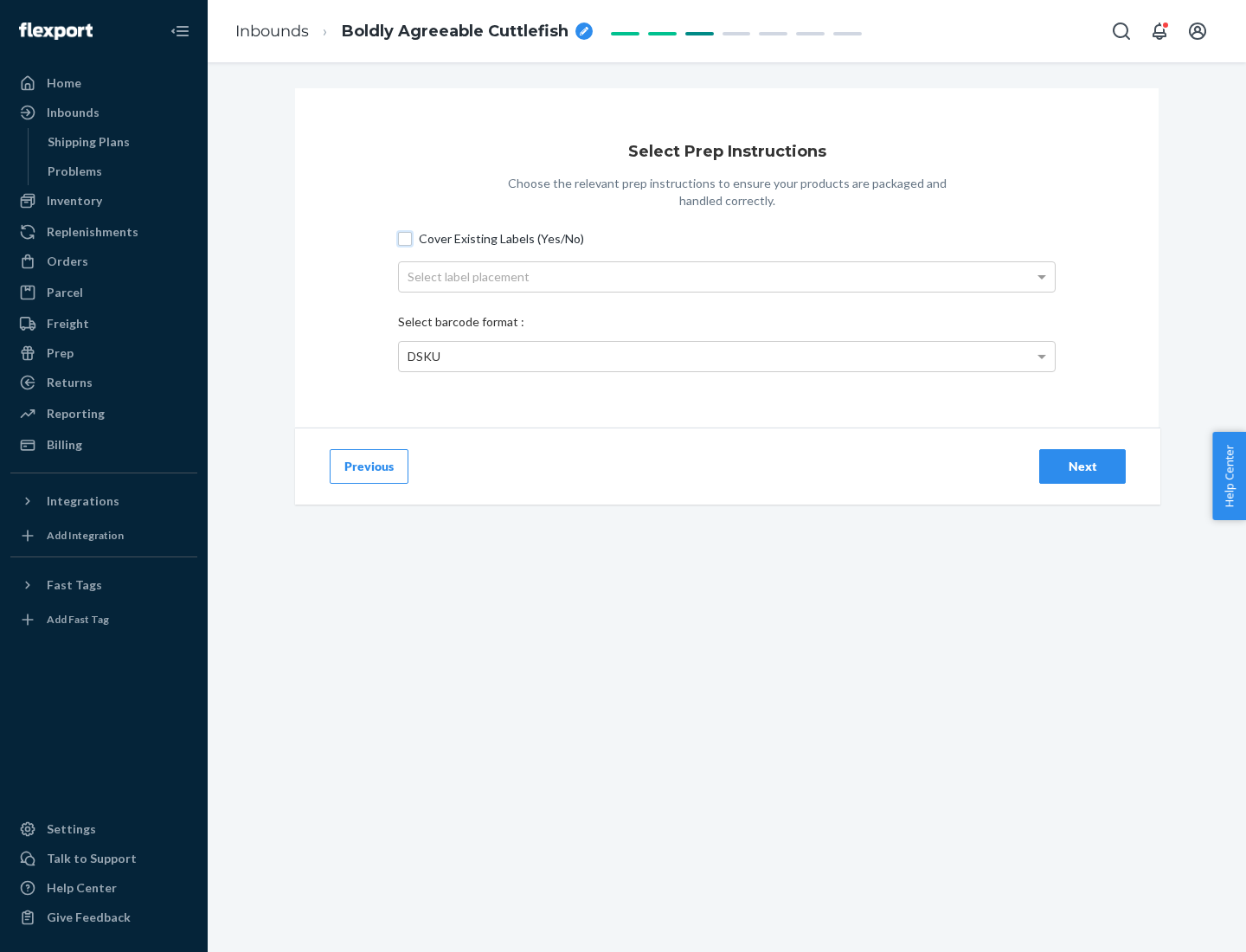
click at [405, 238] on input "Cover Existing Labels (Yes/No)" at bounding box center [404, 239] width 13 height 13
checkbox input "true"
click at [727, 276] on div "Select label placement" at bounding box center [727, 276] width 656 height 30
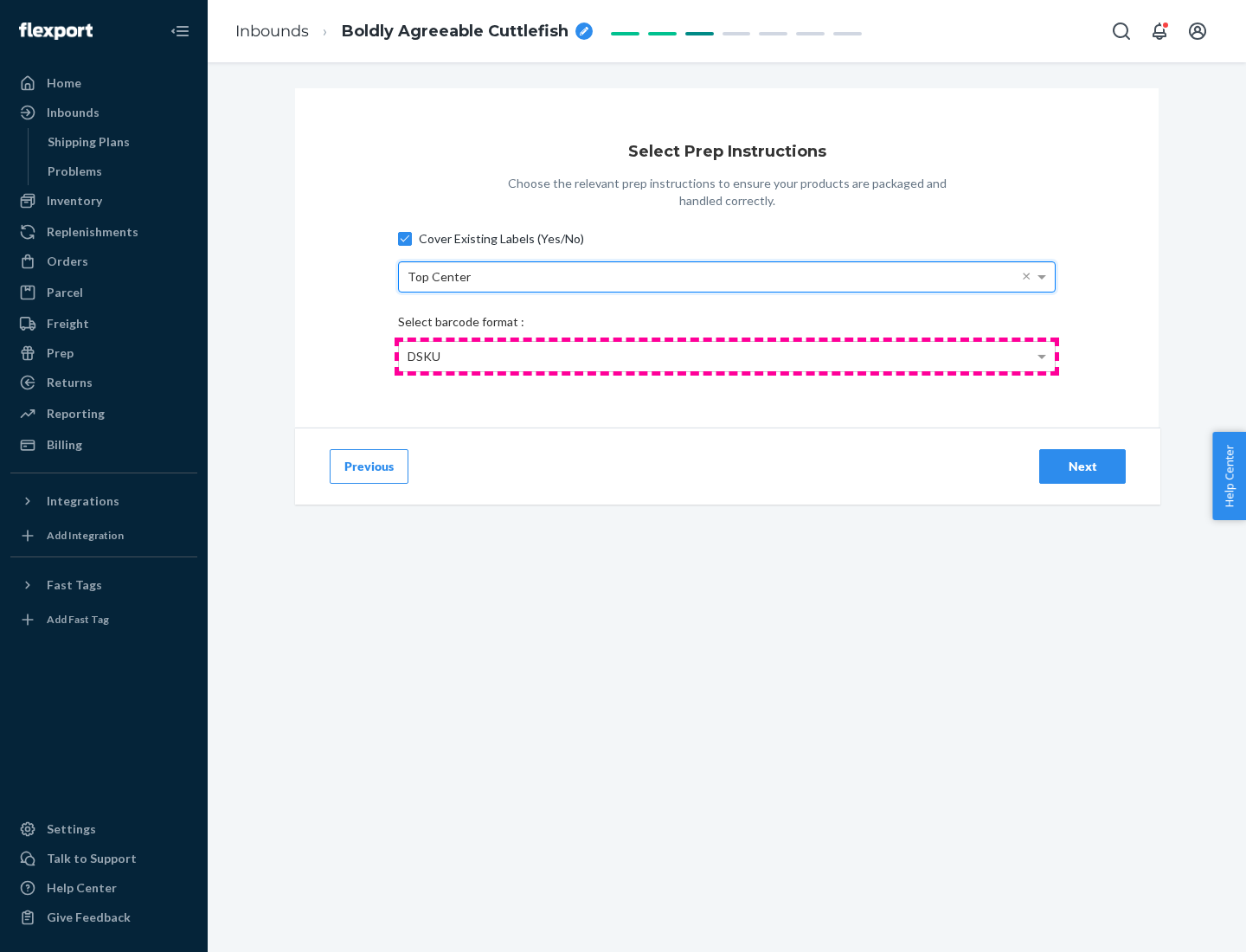
click at [727, 356] on div "DSKU" at bounding box center [727, 356] width 656 height 30
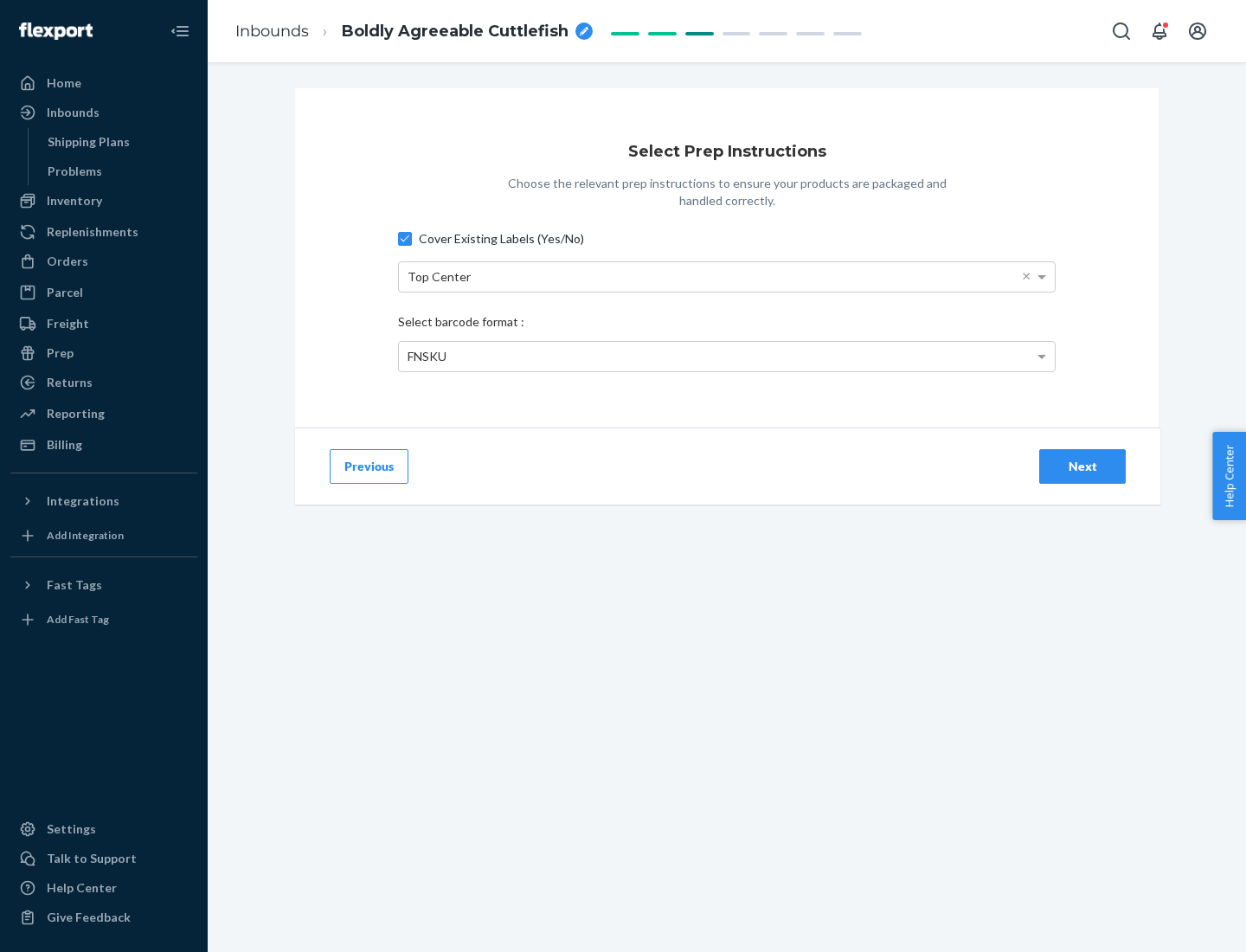
click at [1082, 465] on div "Next" at bounding box center [1082, 466] width 57 height 17
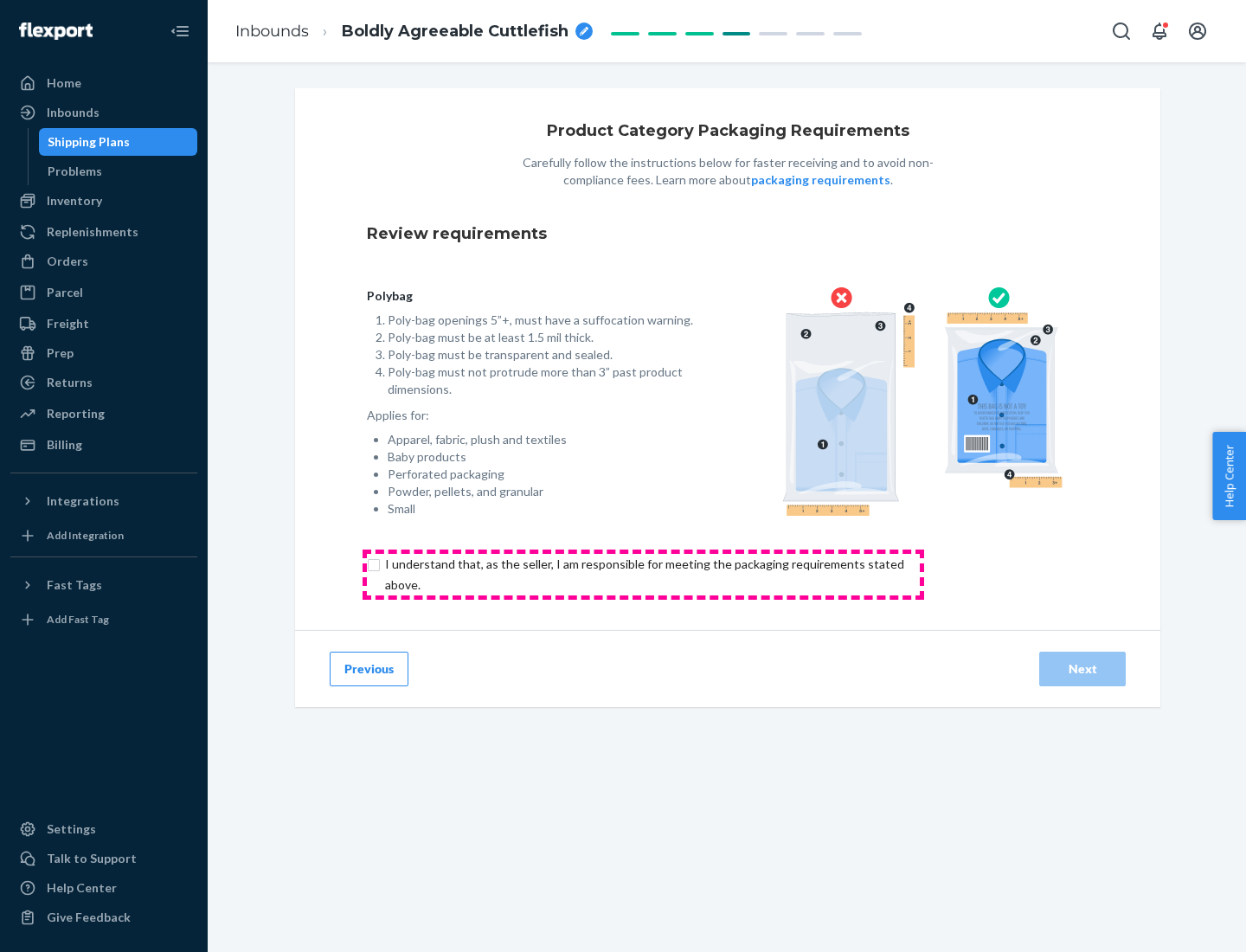
click at [643, 573] on input "checkbox" at bounding box center [655, 573] width 576 height 41
checkbox input "true"
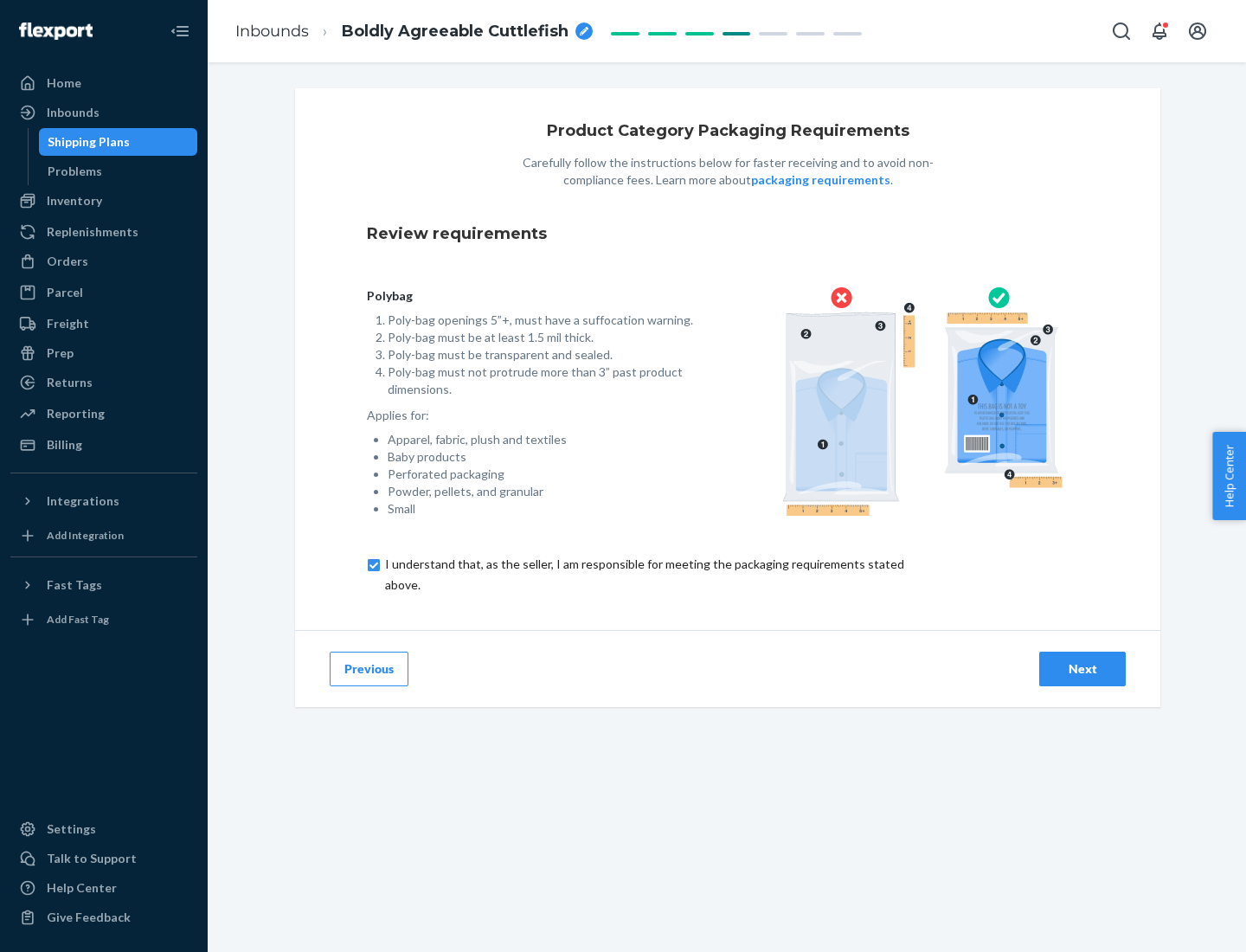
click at [1082, 668] on div "Next" at bounding box center [1082, 669] width 57 height 17
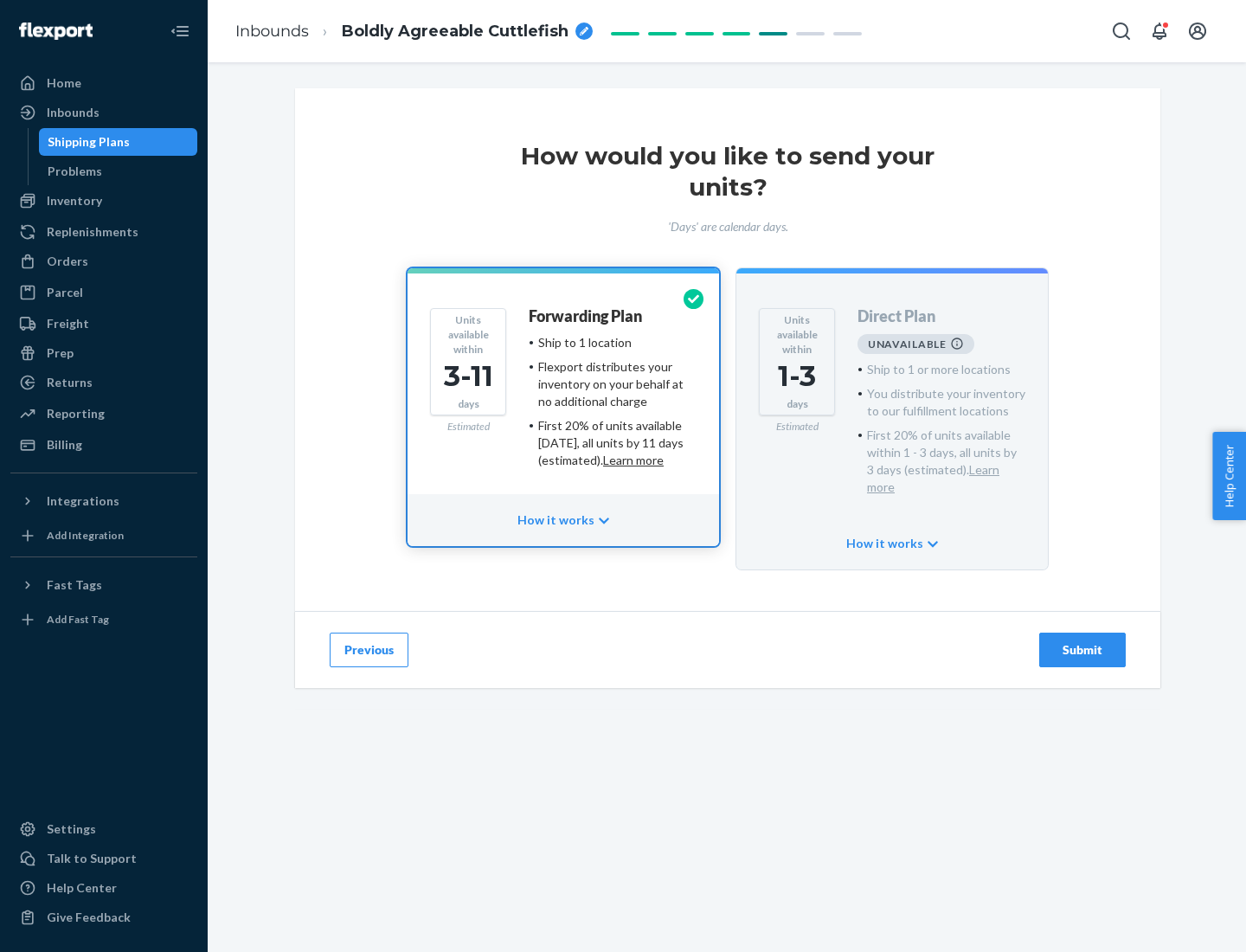
click at [587, 315] on h4 "Forwarding Plan" at bounding box center [585, 316] width 114 height 17
click at [1082, 641] on div "Submit" at bounding box center [1082, 650] width 57 height 17
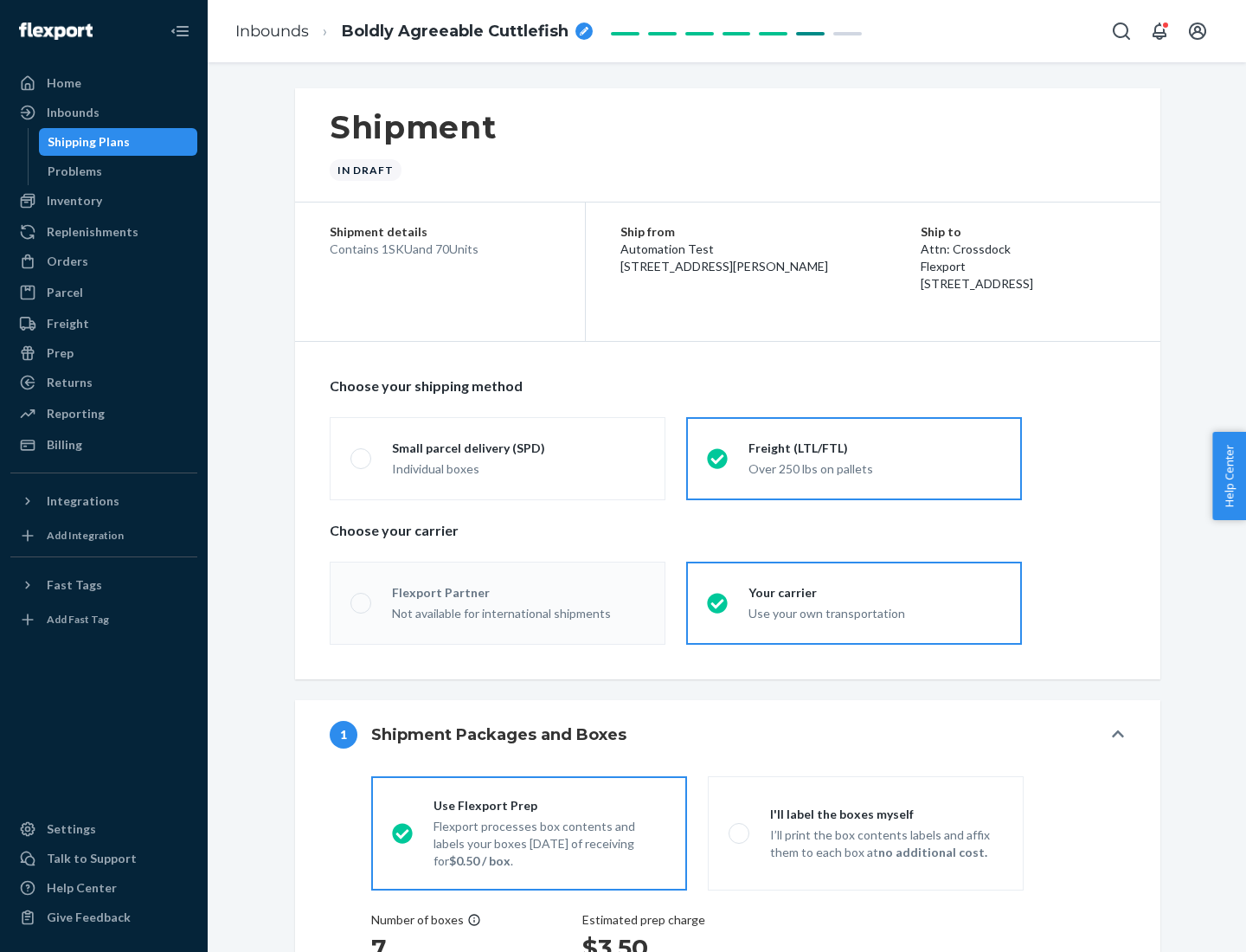
radio input "true"
radio input "false"
radio input "true"
radio input "false"
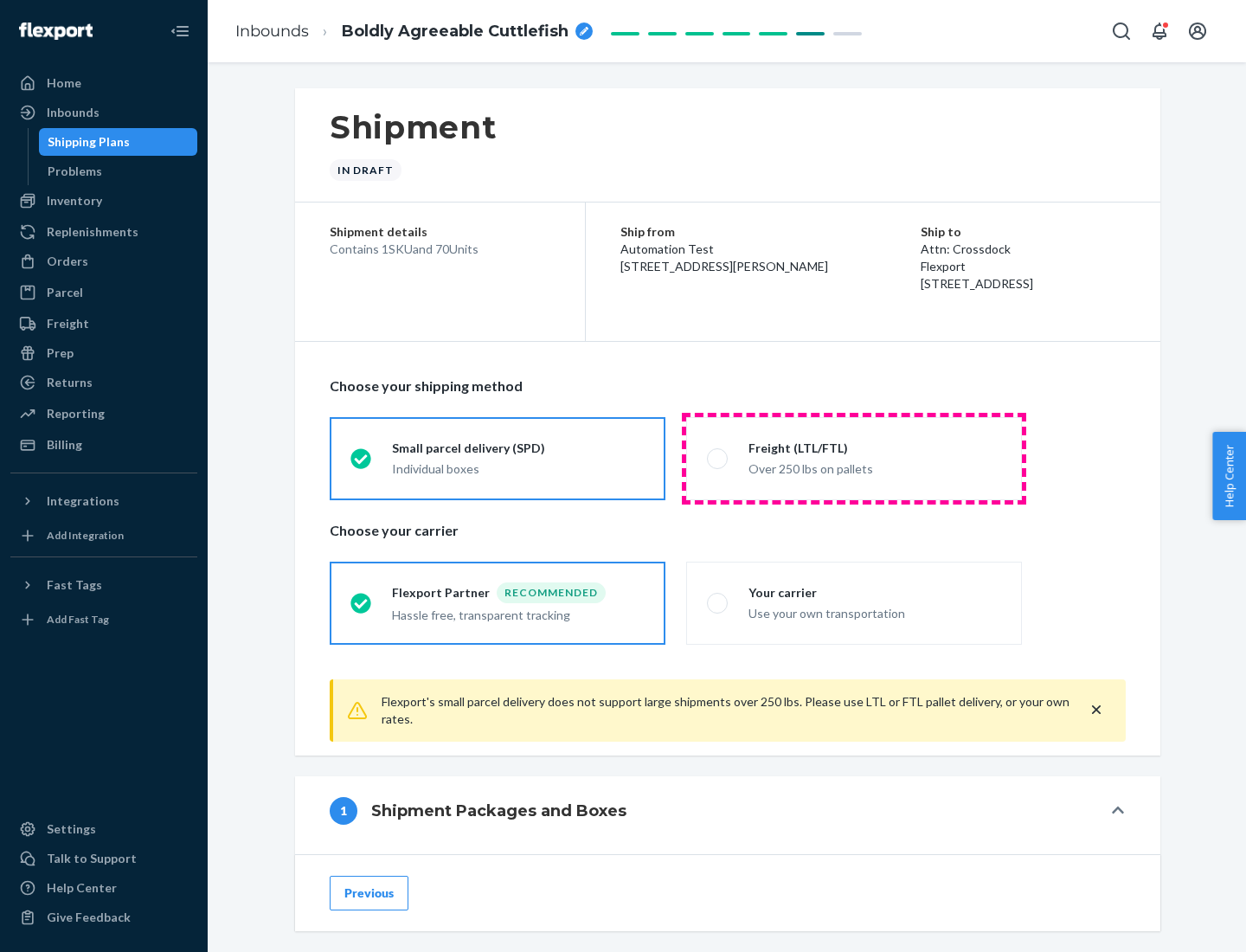
click at [854, 458] on div "Over 250 lbs on pallets" at bounding box center [875, 467] width 252 height 21
click at [718, 458] on input "Freight (LTL/FTL) Over 250 lbs on pallets" at bounding box center [712, 458] width 11 height 11
radio input "true"
radio input "false"
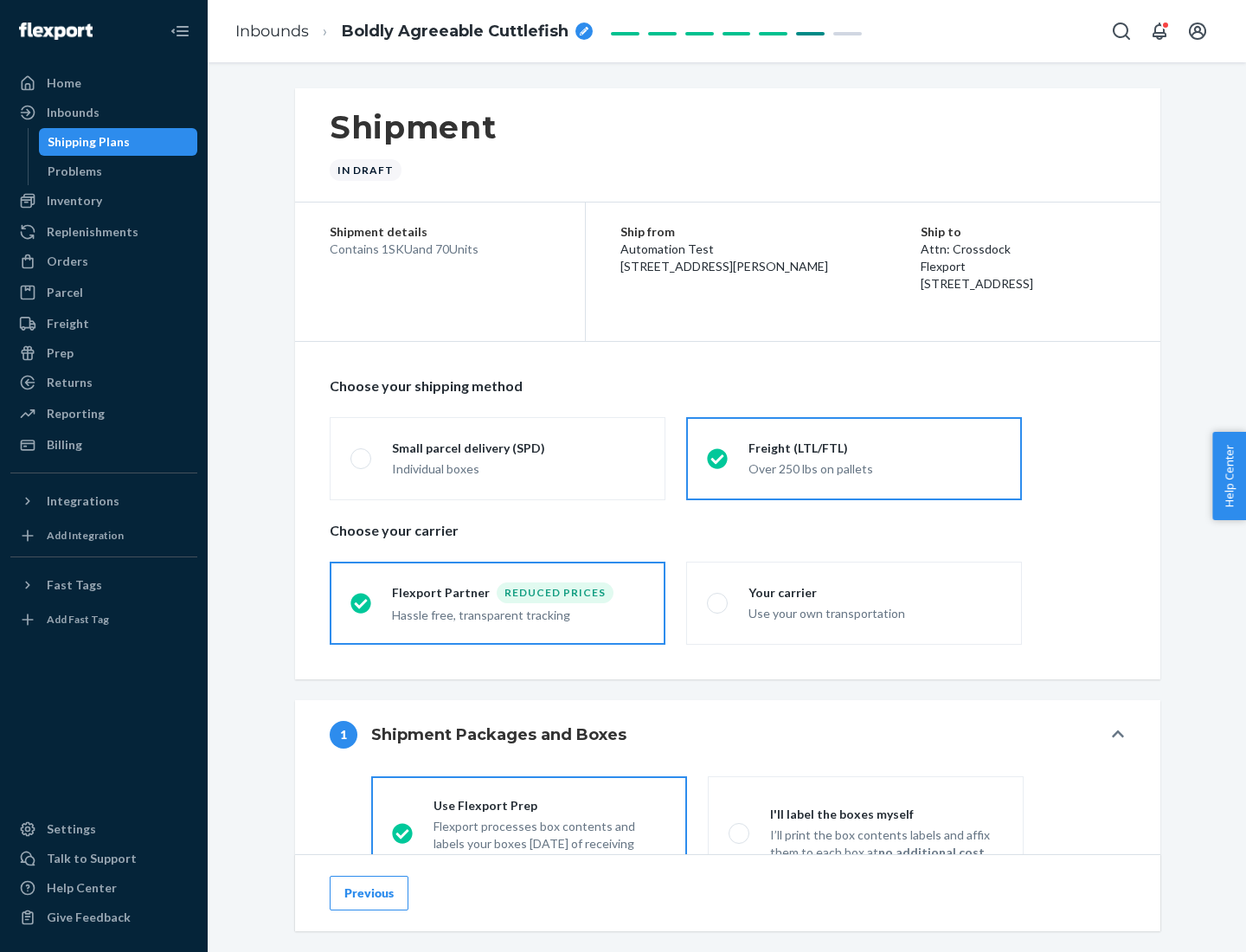
scroll to position [96, 0]
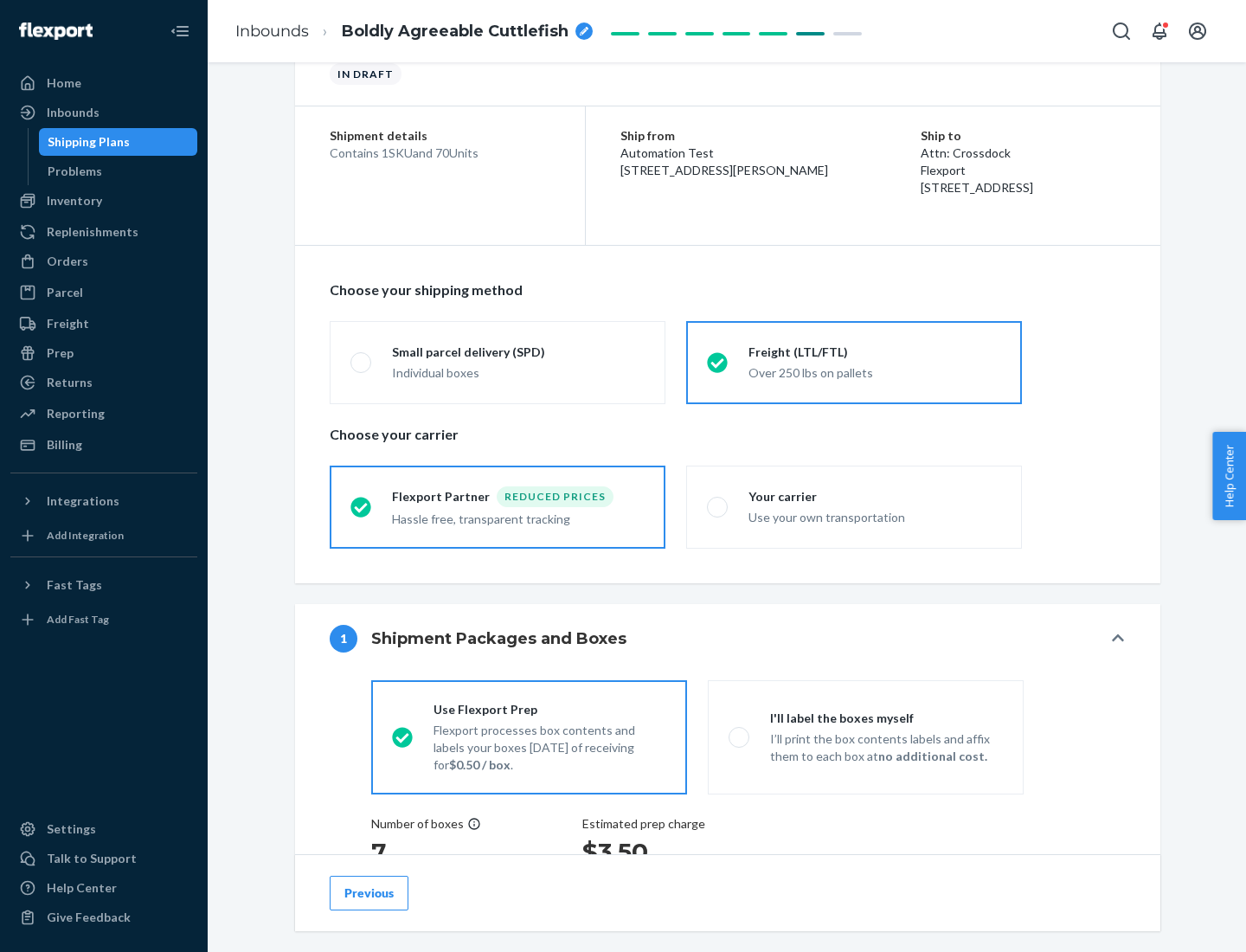
click at [497, 507] on div "Hassle free, transparent tracking" at bounding box center [518, 517] width 252 height 21
click at [361, 506] on input "Flexport Partner Reduced prices Hassle free, transparent tracking" at bounding box center [357, 507] width 11 height 11
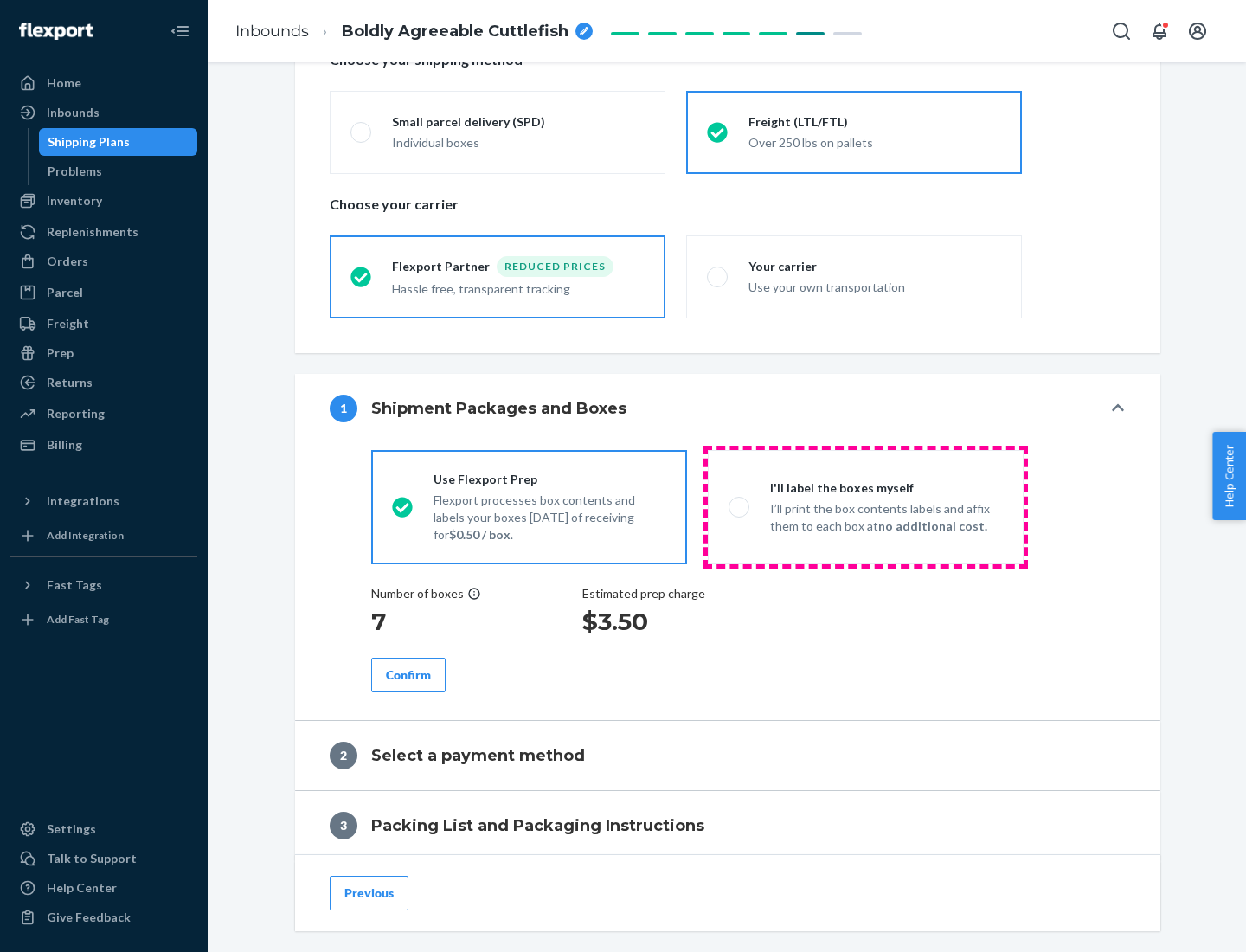
click at [865, 506] on p "I’ll print the box contents labels and affix them to each box at no additional …" at bounding box center [886, 517] width 232 height 34
click at [740, 506] on input "I'll label the boxes myself I’ll print the box contents labels and affix them t…" at bounding box center [734, 507] width 11 height 11
radio input "true"
radio input "false"
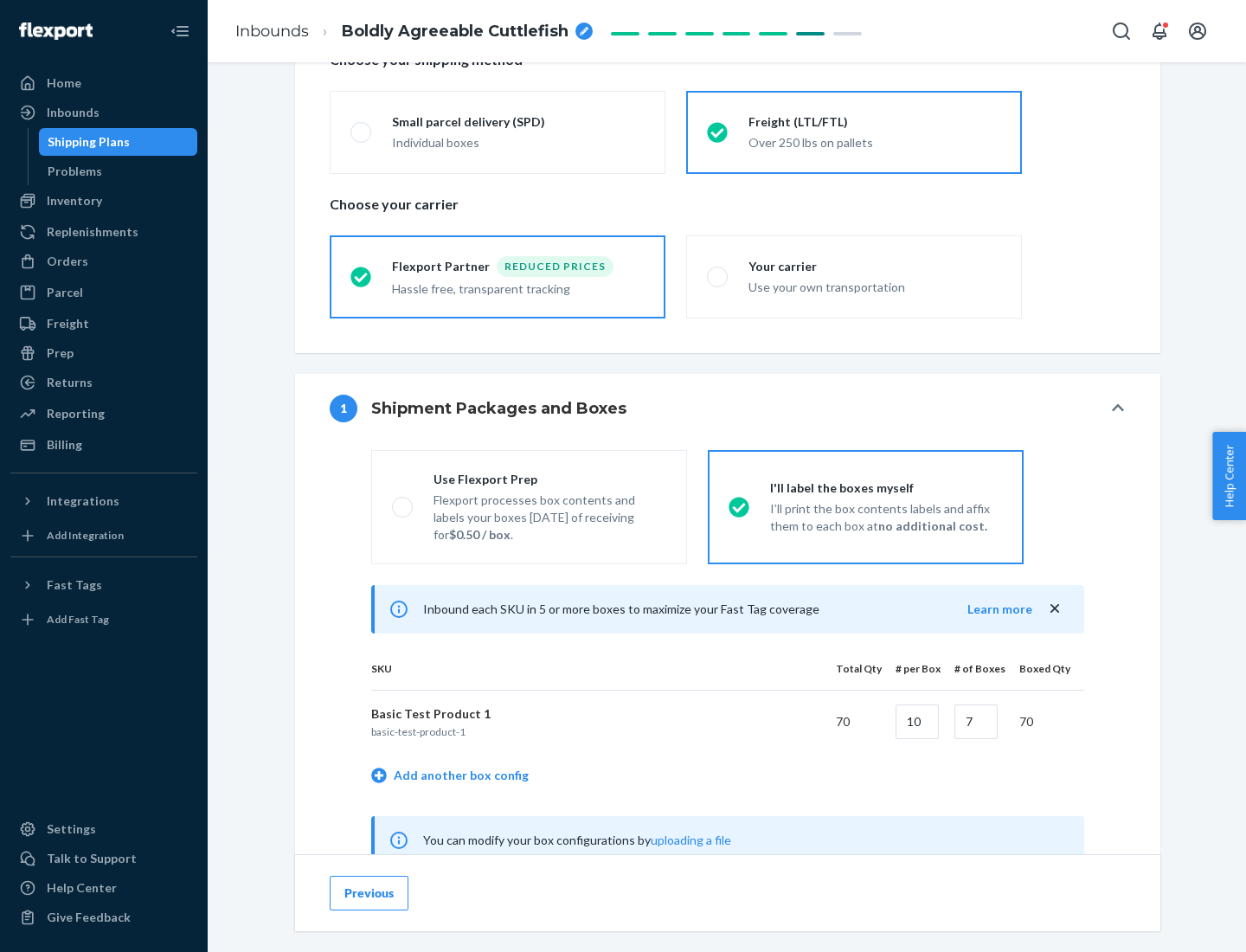
scroll to position [541, 0]
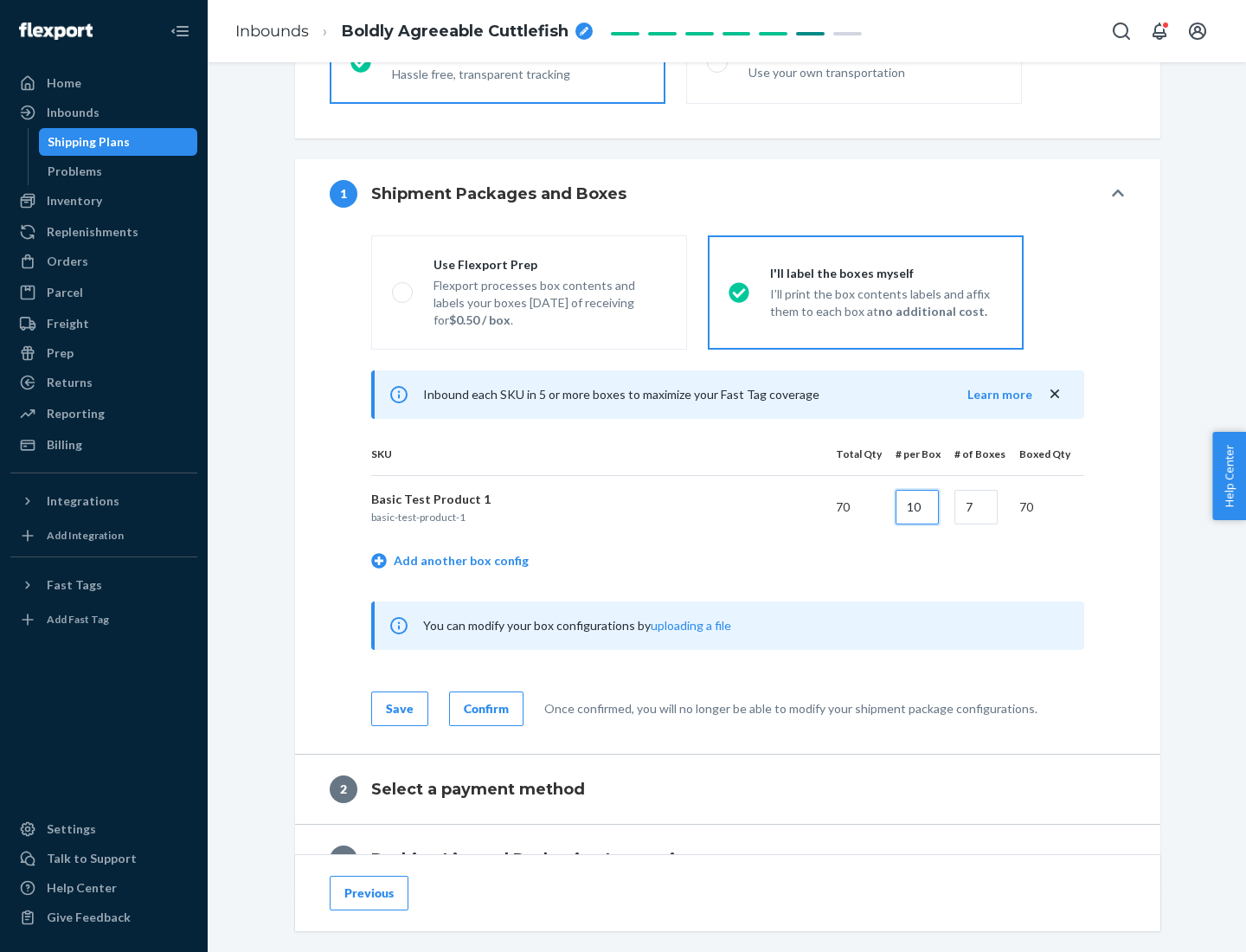
type input "10"
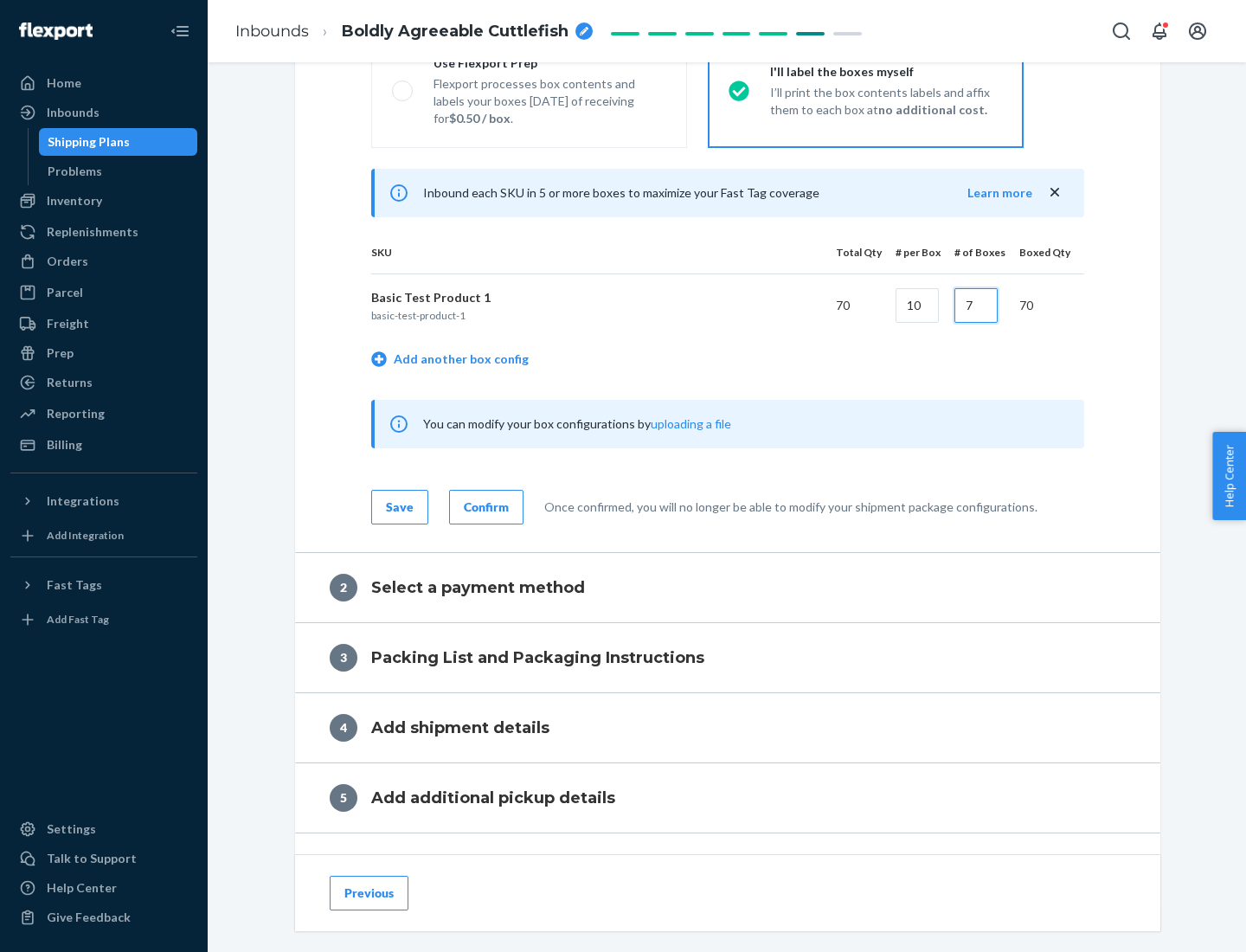
type input "7"
click at [484, 506] on div "Confirm" at bounding box center [486, 507] width 45 height 17
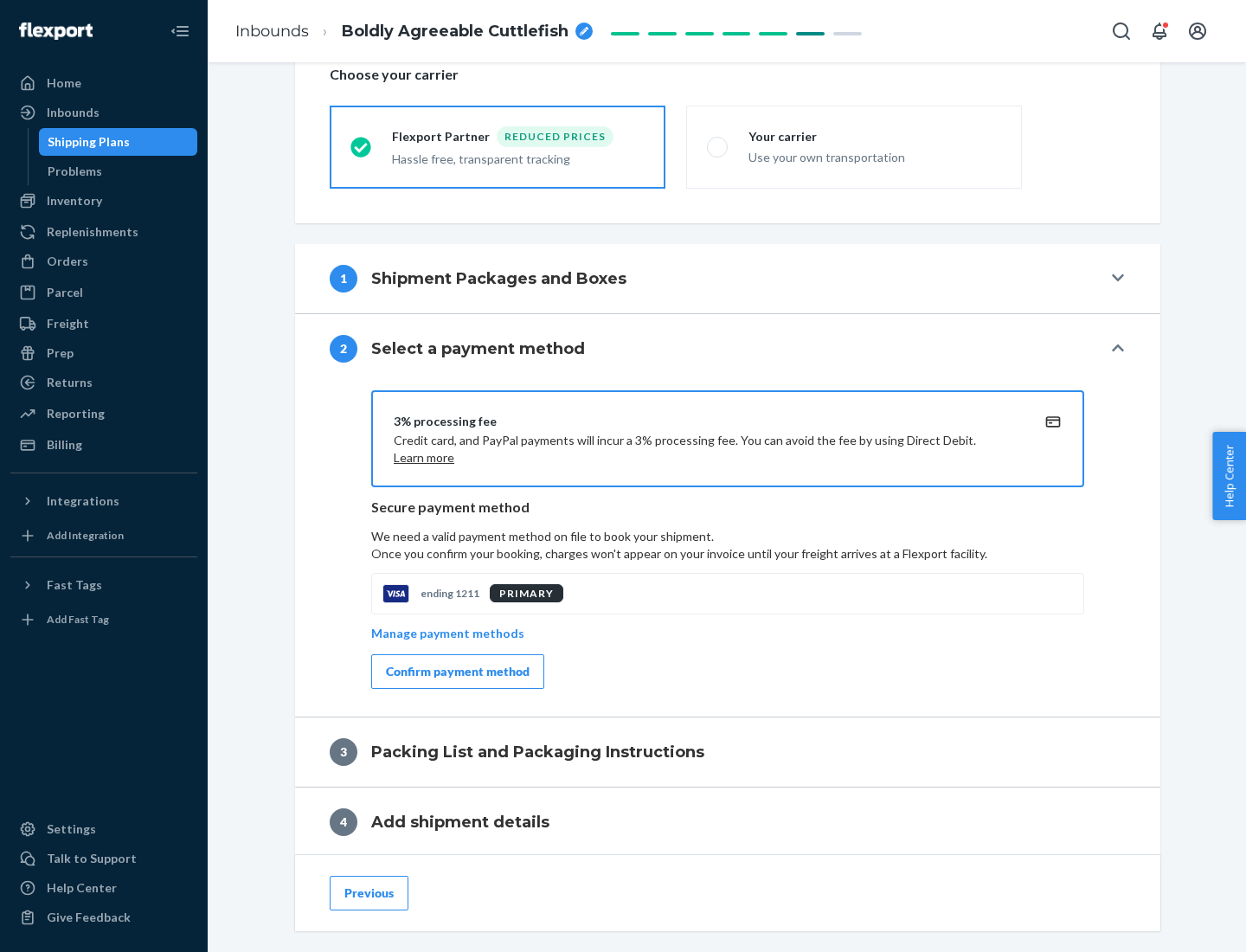
scroll to position [620, 0]
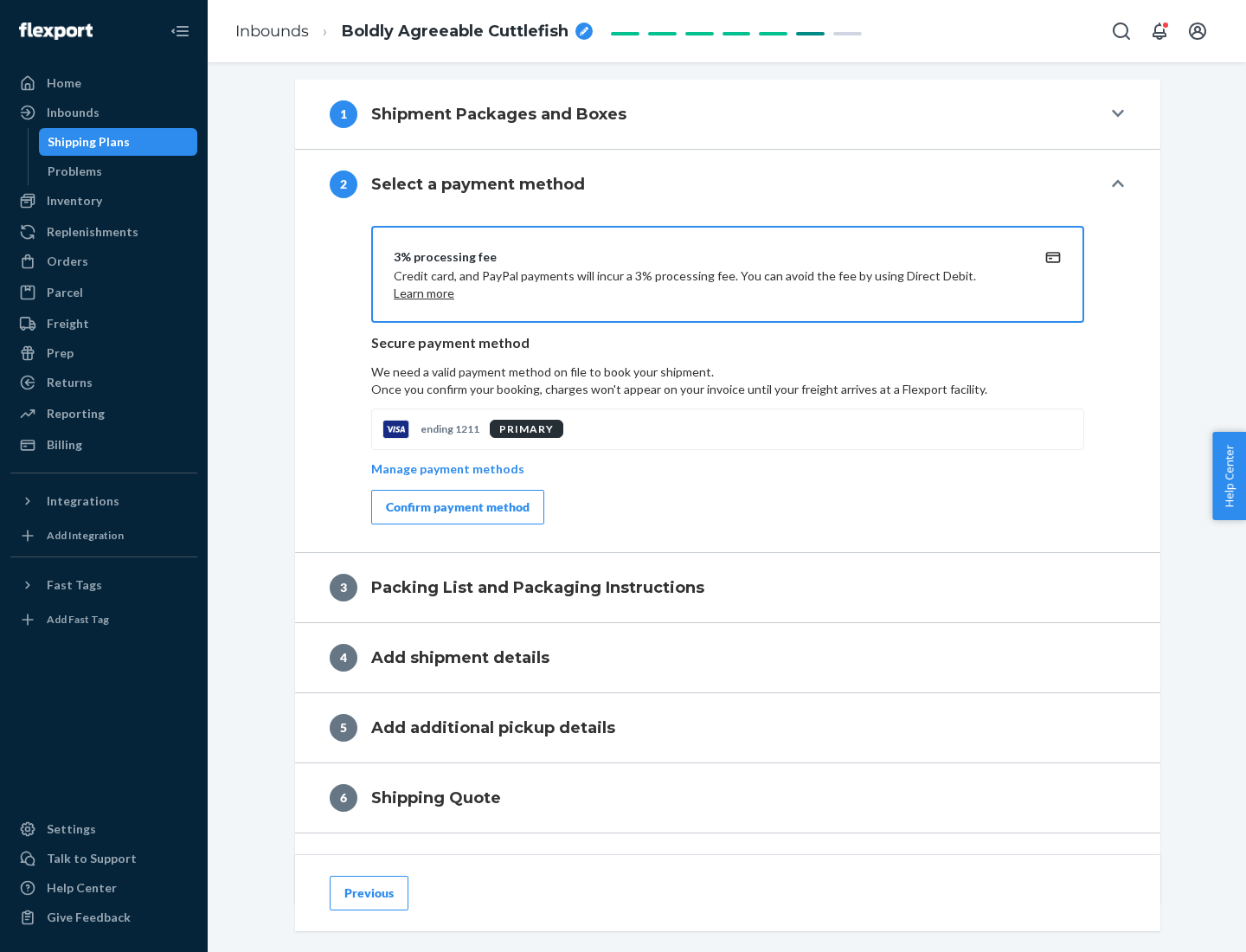
click at [456, 507] on div "Confirm payment method" at bounding box center [458, 507] width 143 height 17
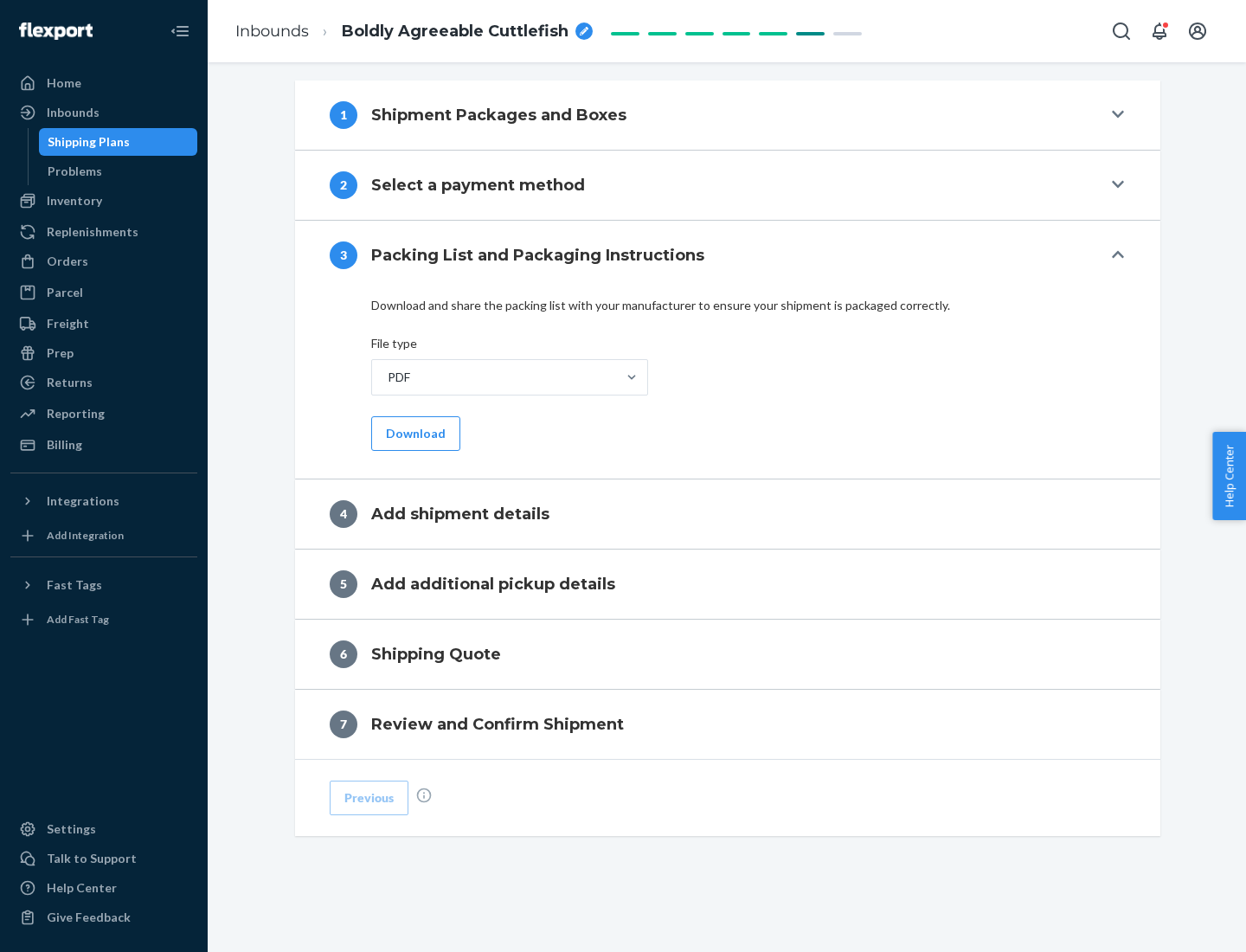
scroll to position [546, 0]
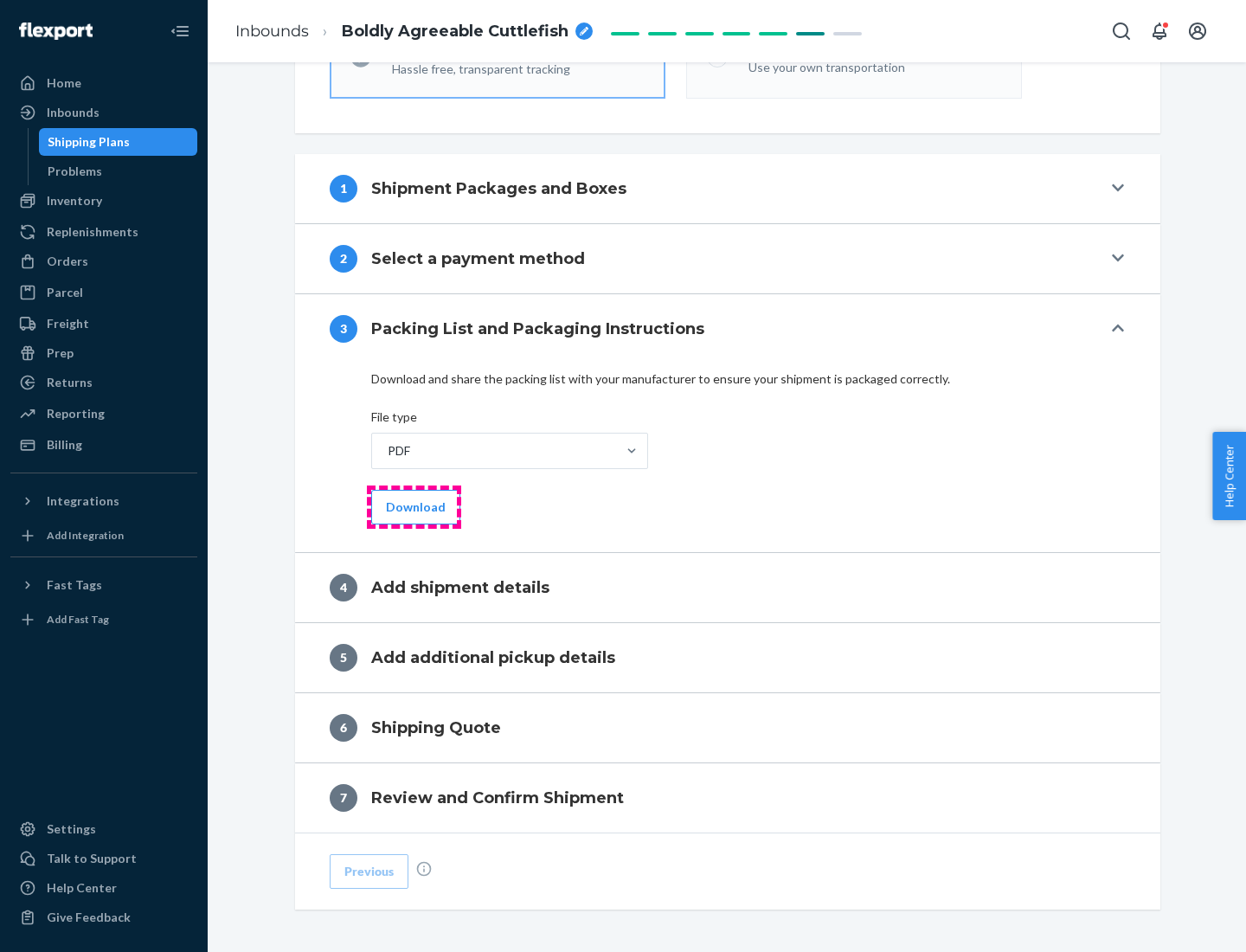
click at [414, 506] on button "Download" at bounding box center [415, 507] width 89 height 34
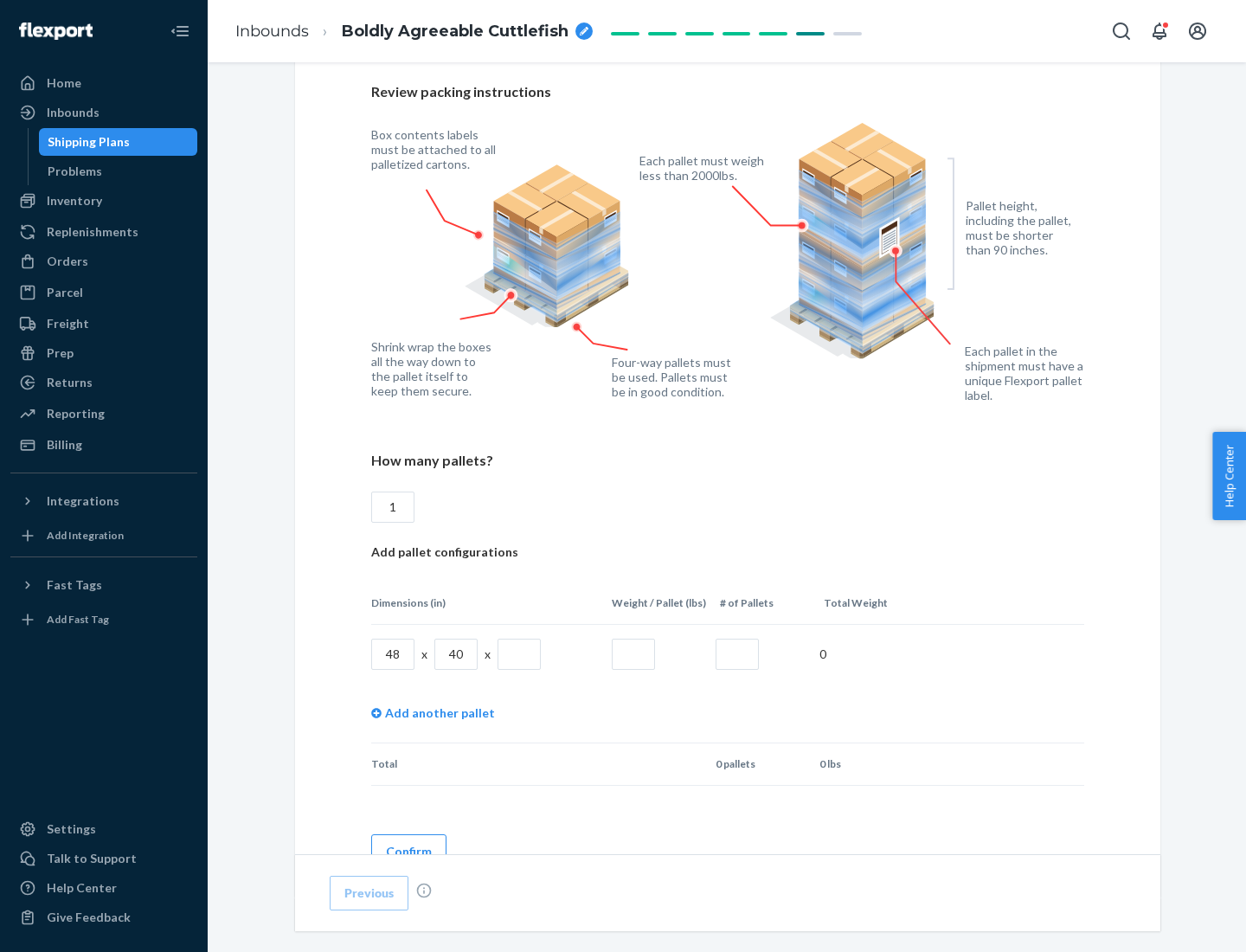
scroll to position [1187, 0]
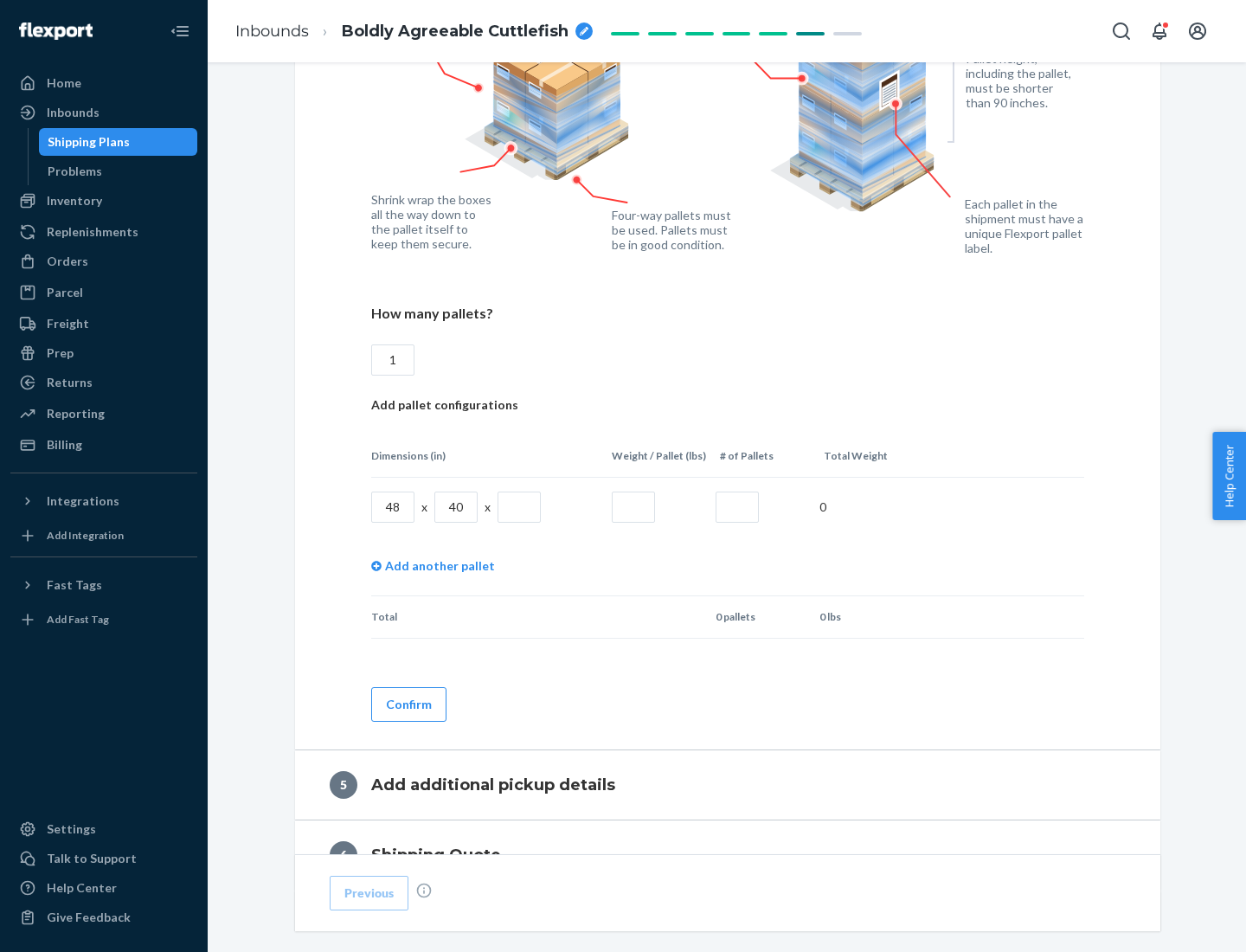
type input "1"
type input "40"
type input "200"
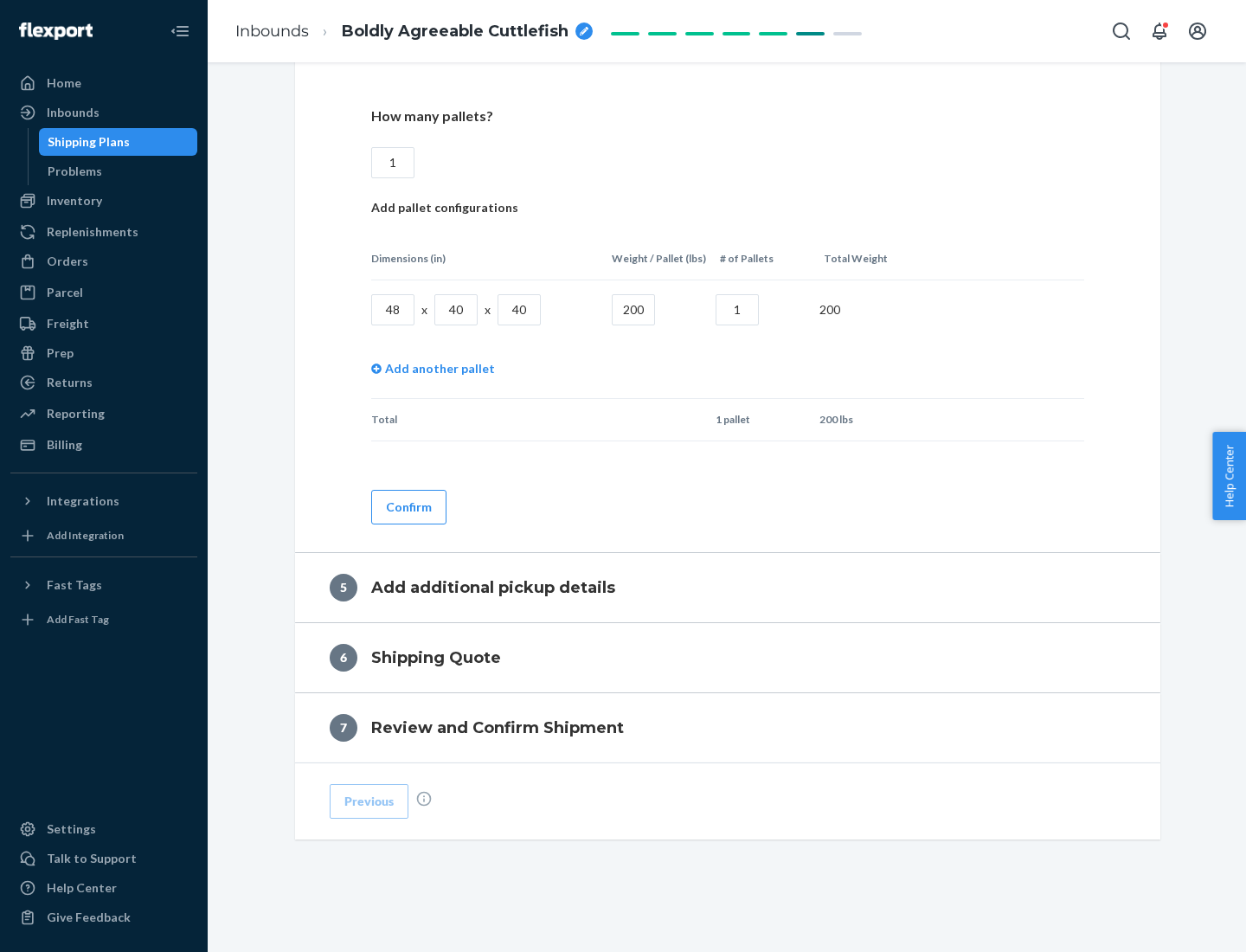
type input "1"
click at [407, 506] on button "Confirm" at bounding box center [408, 507] width 76 height 34
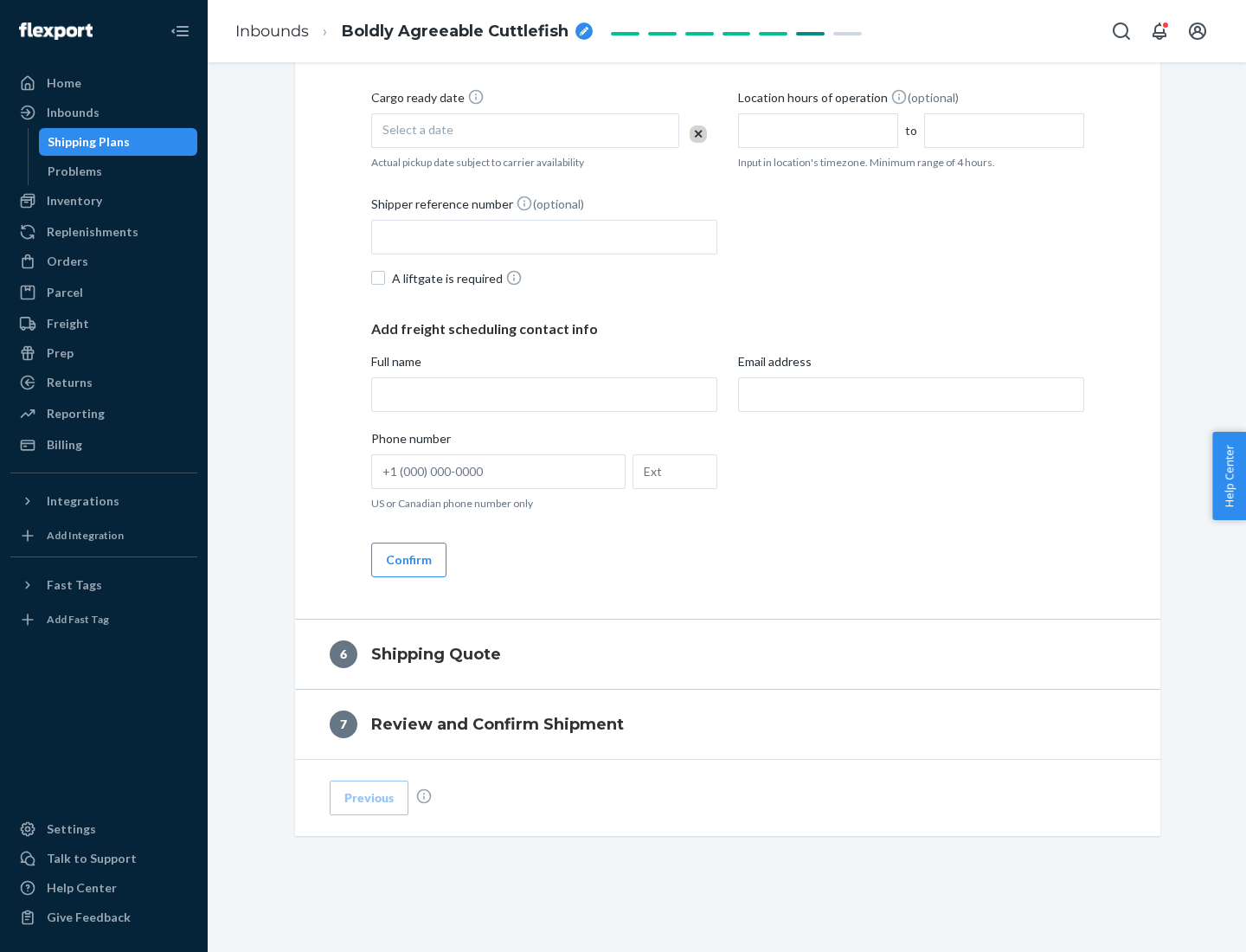
scroll to position [592, 0]
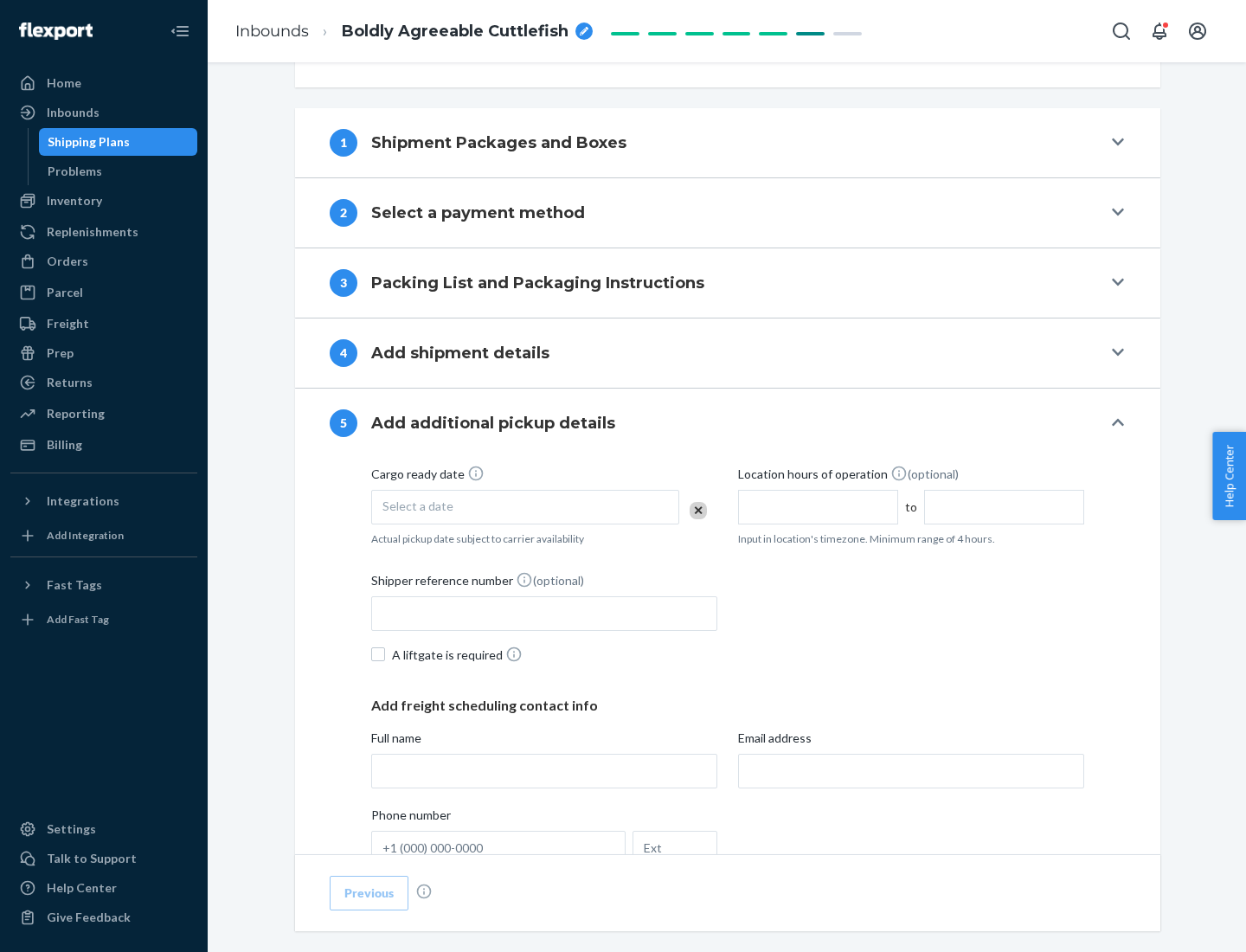
click at [525, 506] on div "Select a date" at bounding box center [525, 507] width 308 height 34
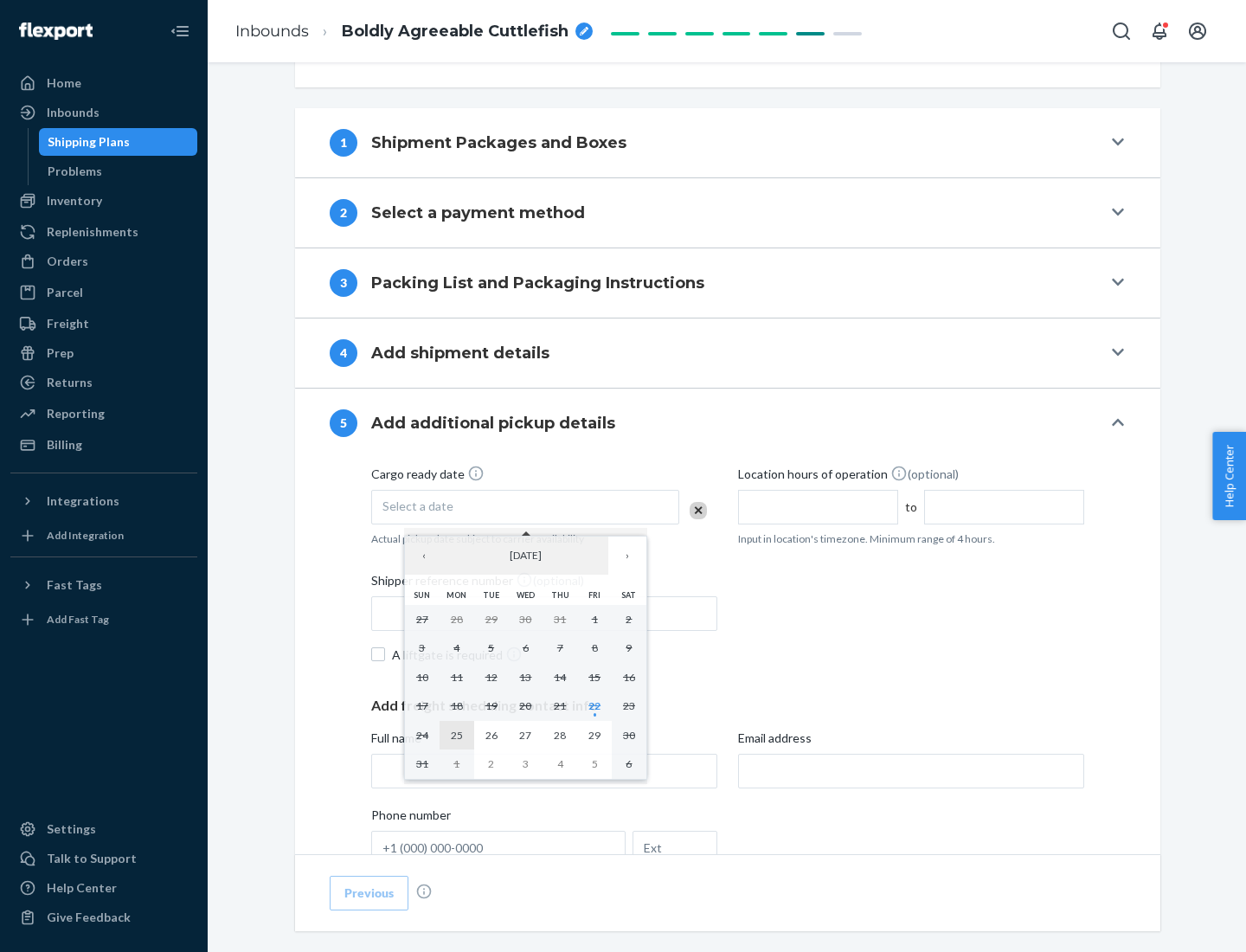
click at [456, 734] on abbr "25" at bounding box center [457, 735] width 12 height 13
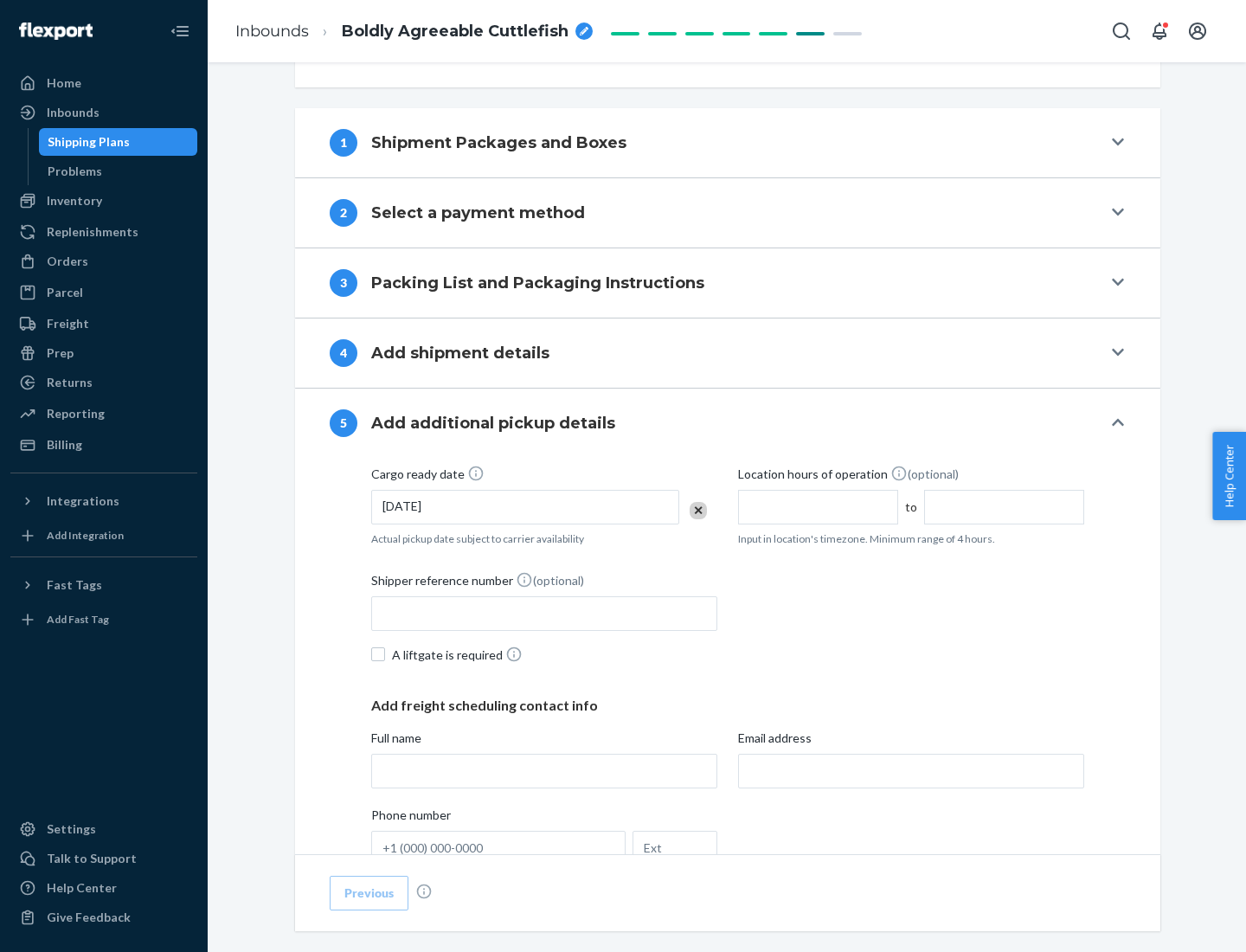
scroll to position [855, 0]
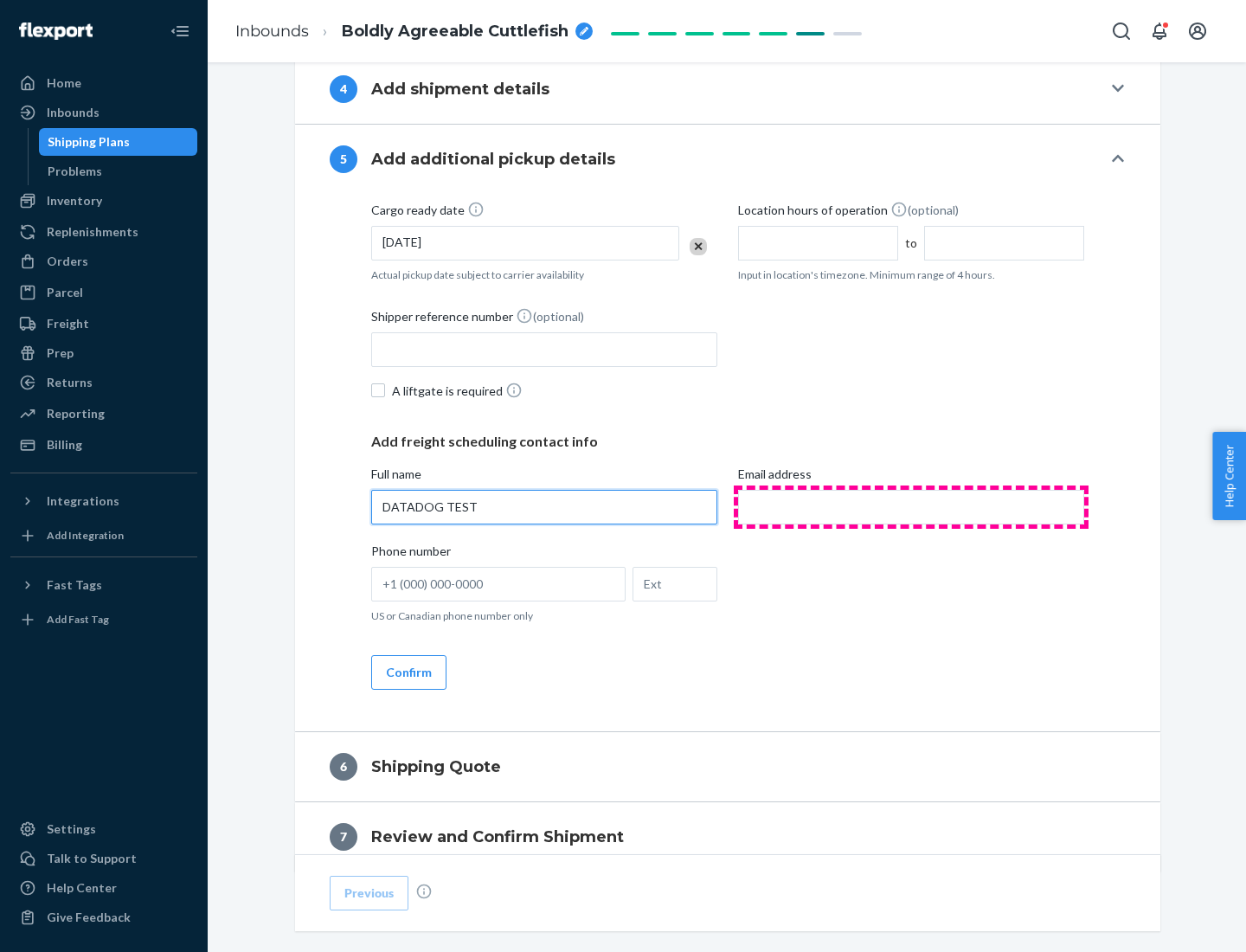
type input "DATADOG TEST"
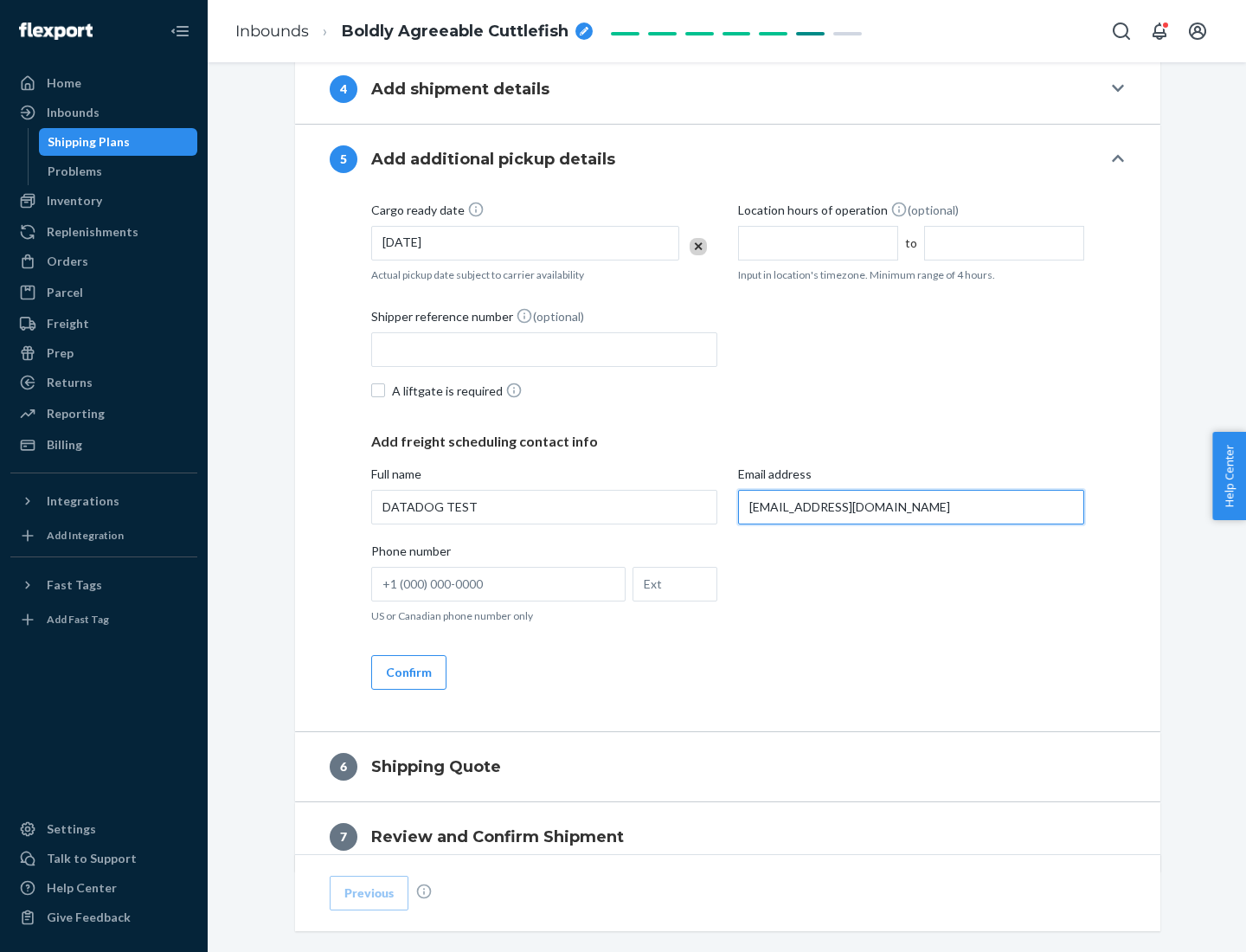
scroll to position [933, 0]
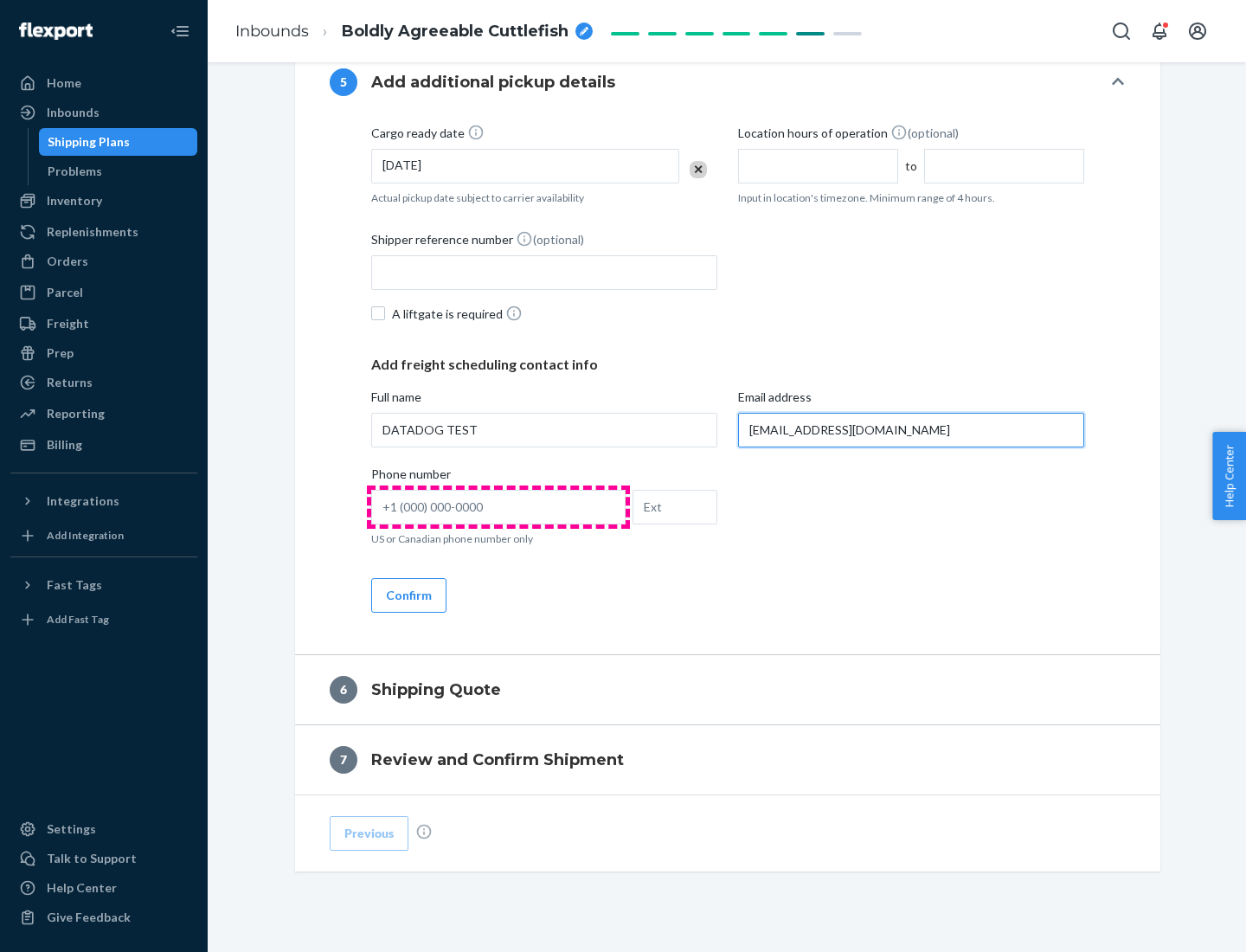
type input "[EMAIL_ADDRESS][DOMAIN_NAME]"
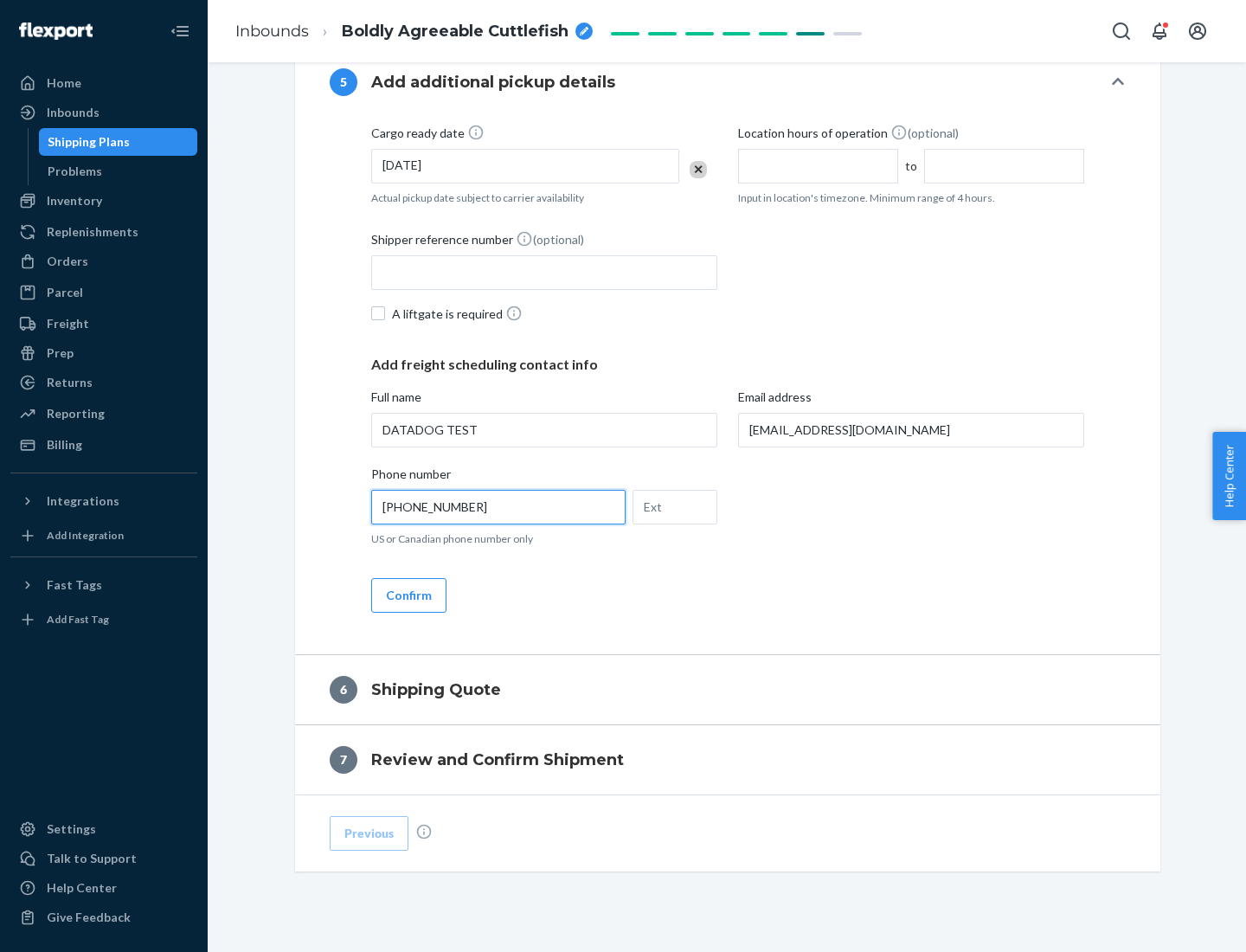
scroll to position [968, 0]
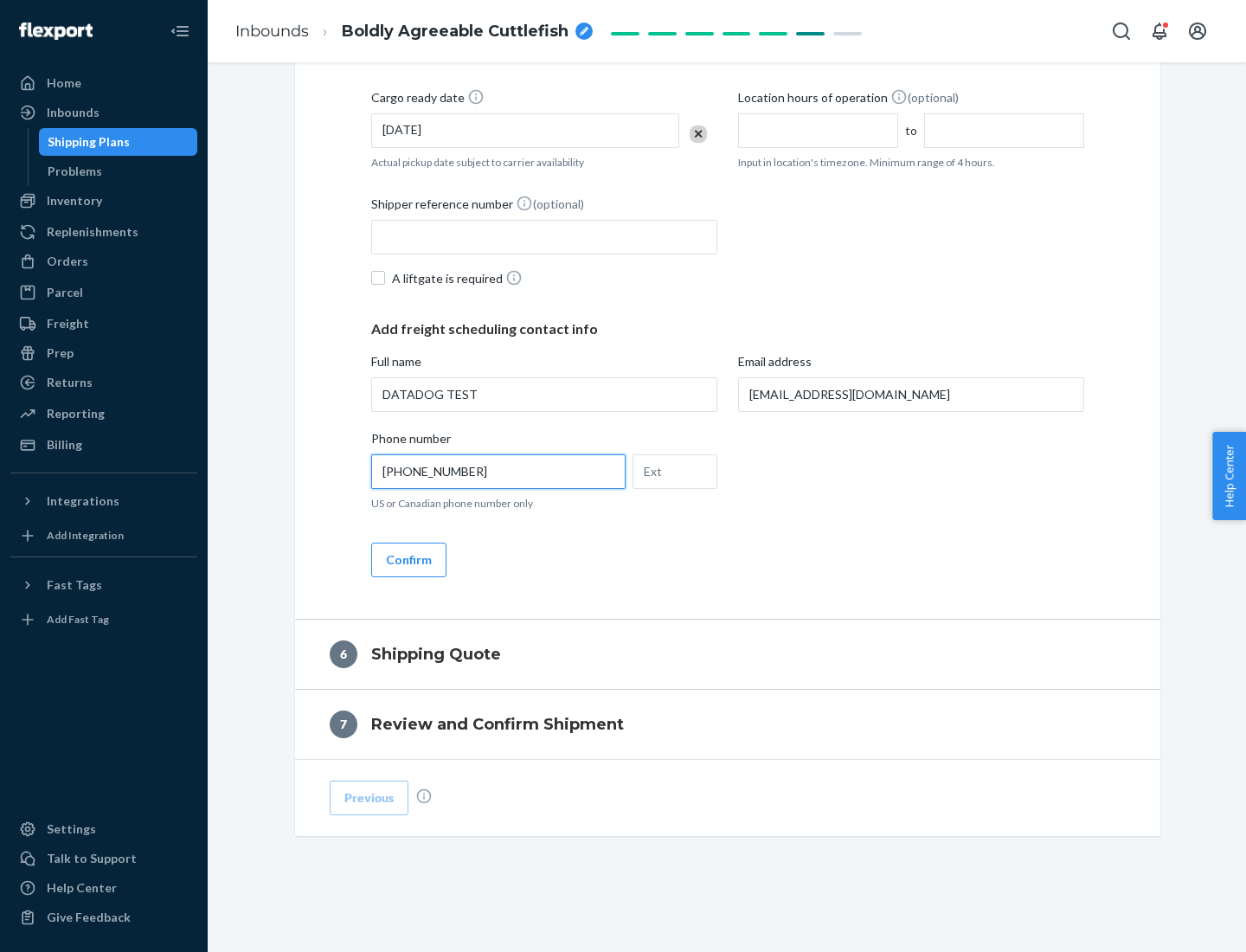
type input "[PHONE_NUMBER]"
click at [407, 559] on button "Confirm" at bounding box center [408, 559] width 76 height 34
